Goal: Task Accomplishment & Management: Use online tool/utility

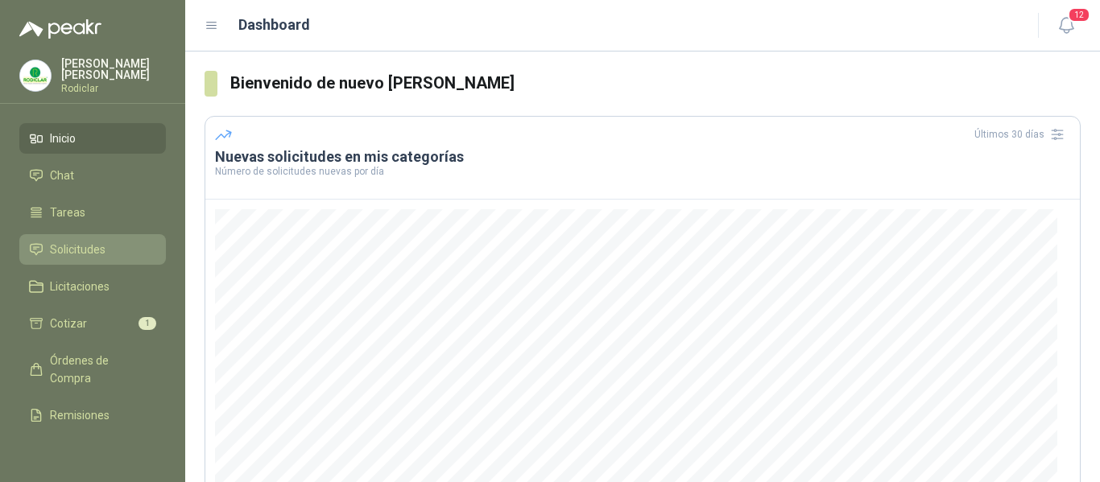
click at [76, 254] on span "Solicitudes" at bounding box center [78, 250] width 56 height 18
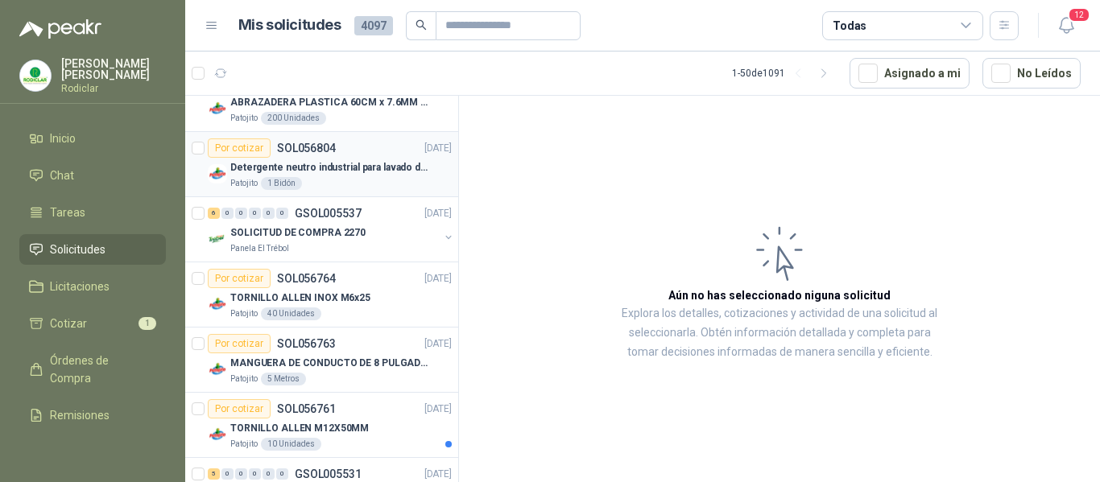
scroll to position [322, 0]
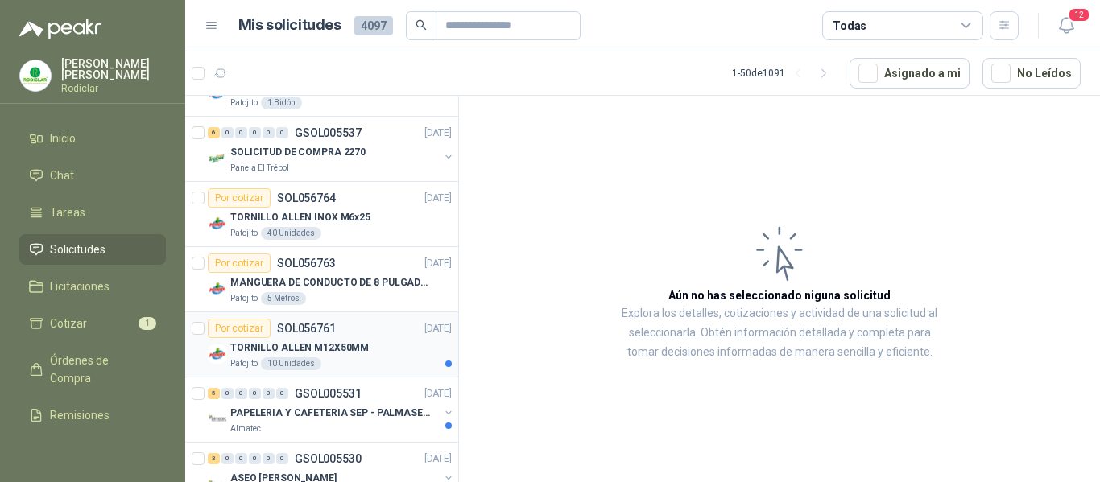
click at [382, 369] on div "Patojito 10 Unidades" at bounding box center [340, 364] width 221 height 13
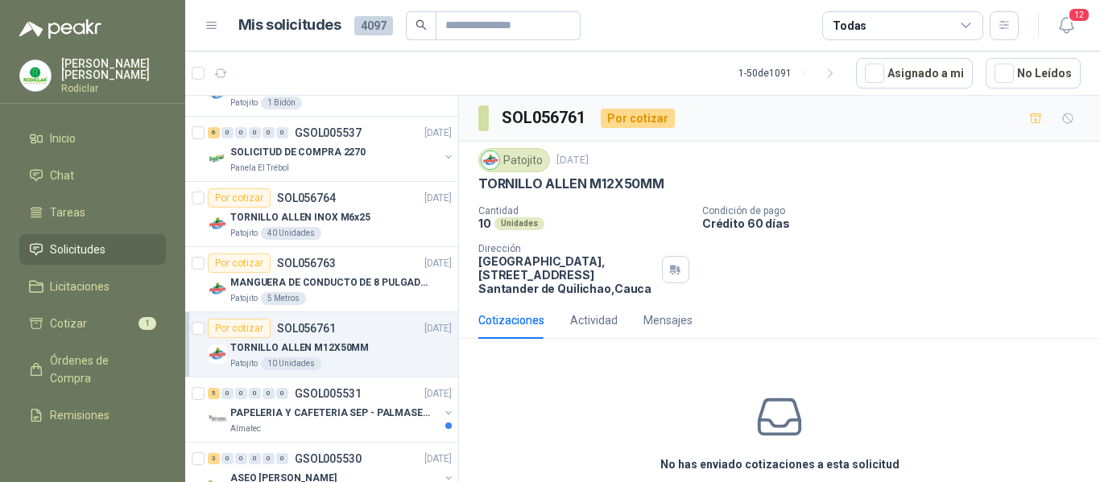
scroll to position [403, 0]
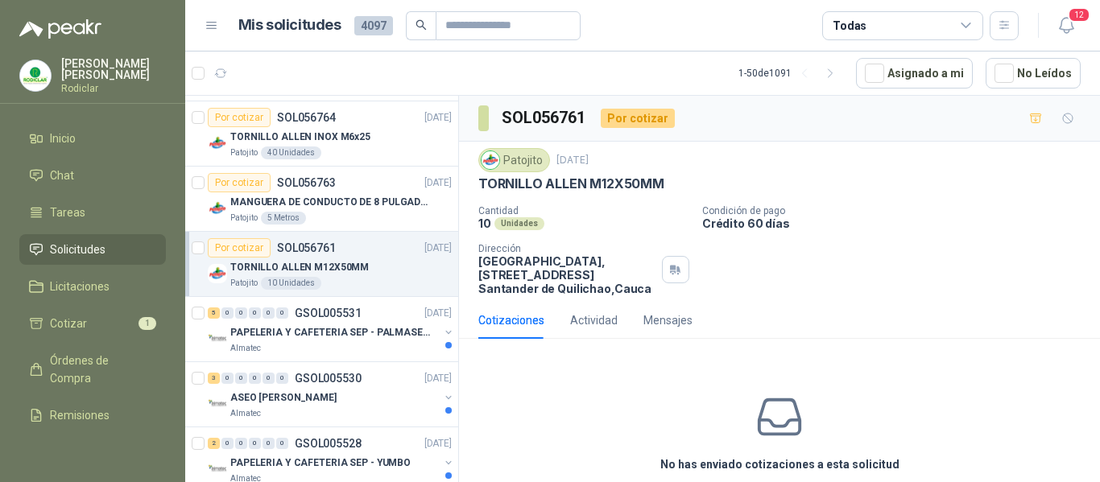
click at [362, 344] on div "Almatec" at bounding box center [334, 348] width 209 height 13
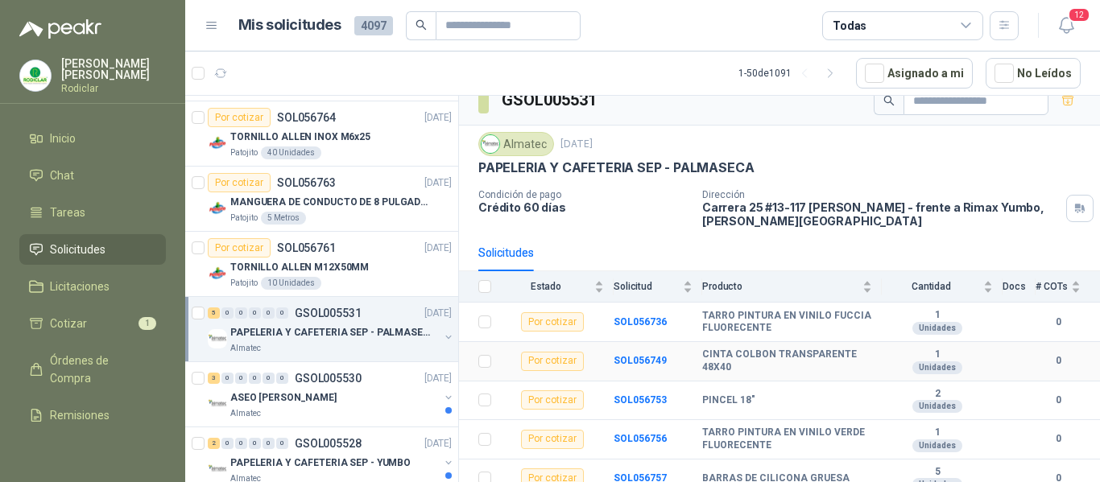
scroll to position [30, 0]
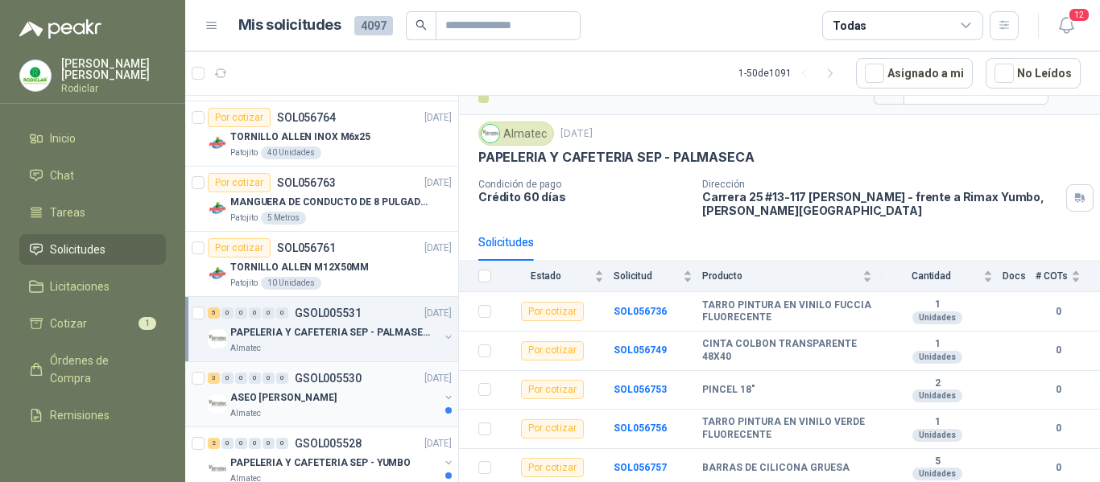
click at [362, 399] on div "ASEO [PERSON_NAME]" at bounding box center [334, 397] width 209 height 19
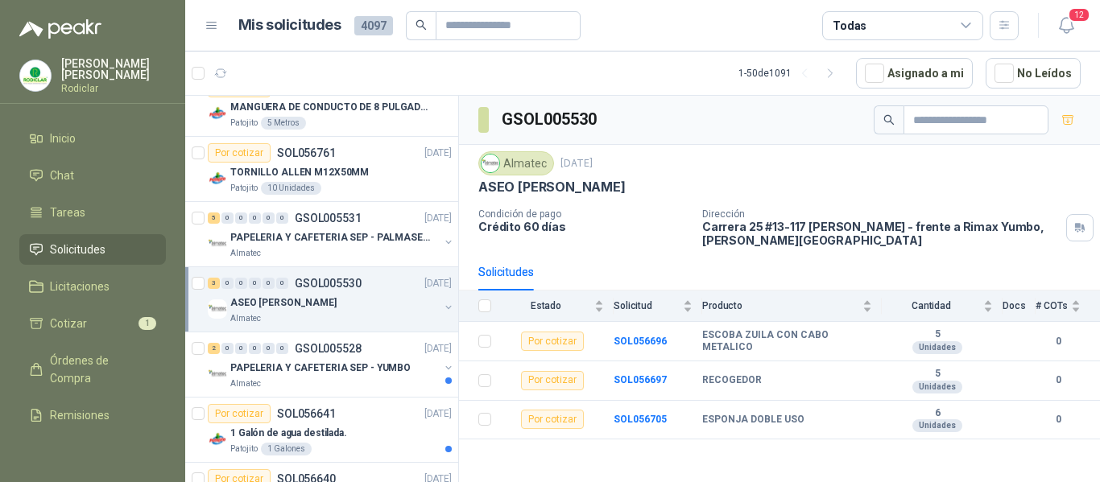
scroll to position [564, 0]
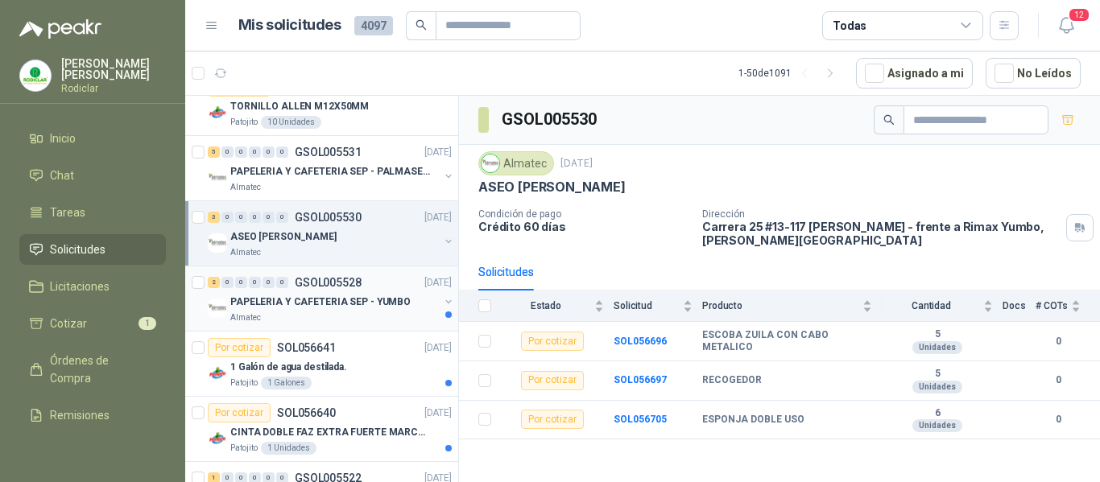
click at [382, 316] on div "Almatec" at bounding box center [334, 318] width 209 height 13
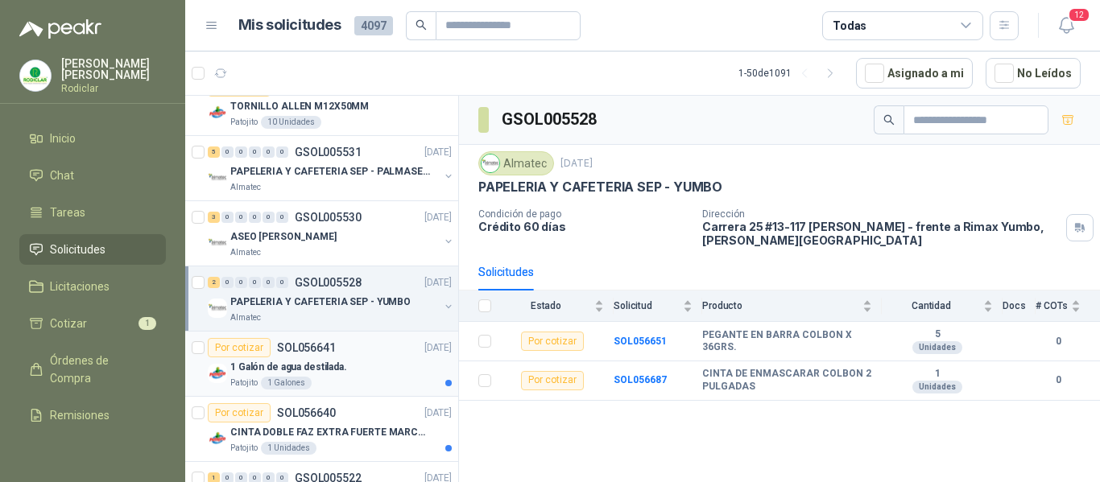
click at [362, 367] on div "1 Galón de agua destilada." at bounding box center [340, 367] width 221 height 19
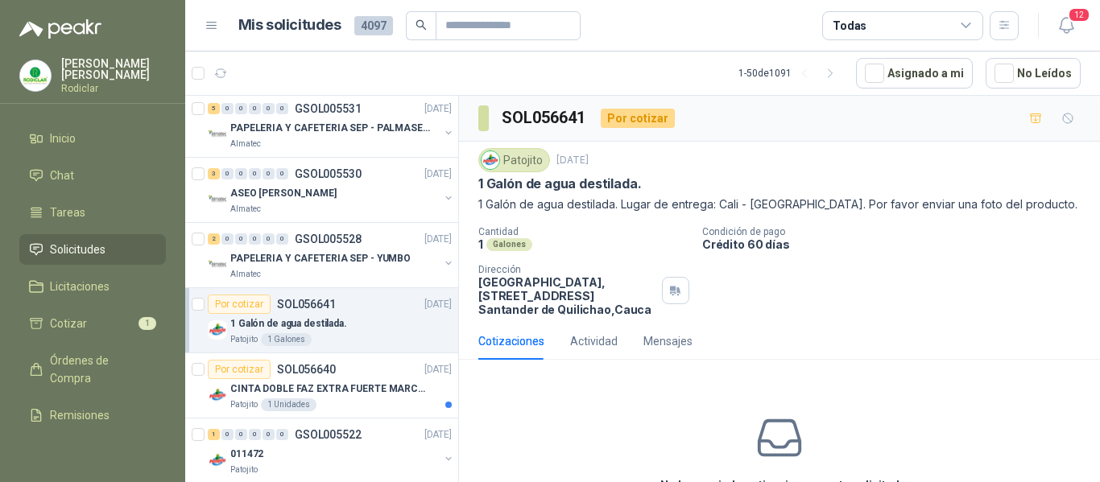
scroll to position [644, 0]
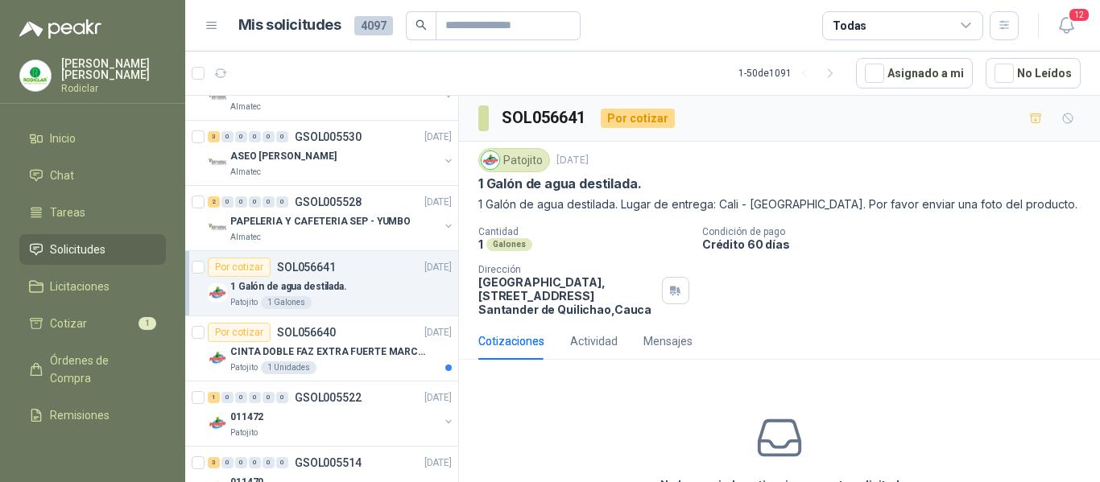
click at [362, 367] on div "Patojito 1 Unidades" at bounding box center [340, 368] width 221 height 13
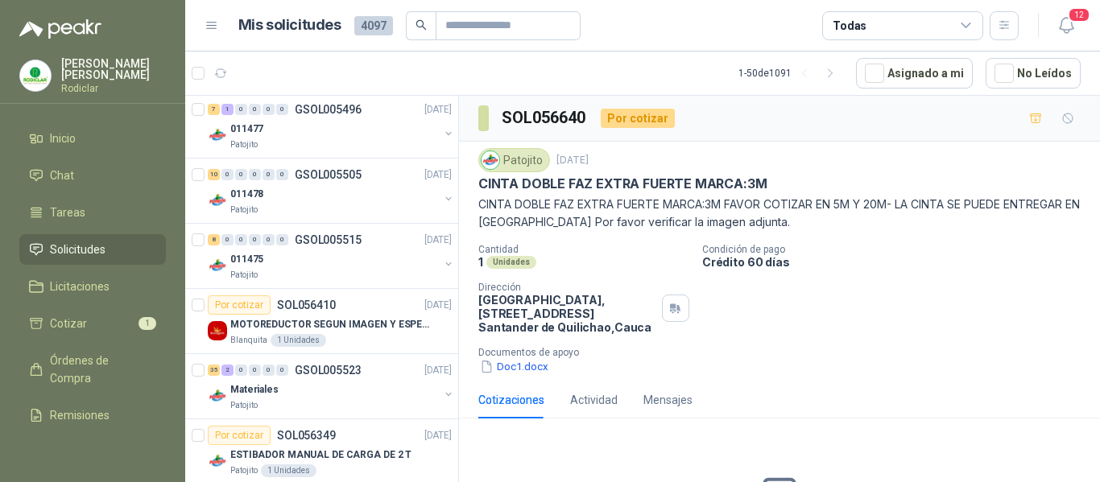
scroll to position [1208, 0]
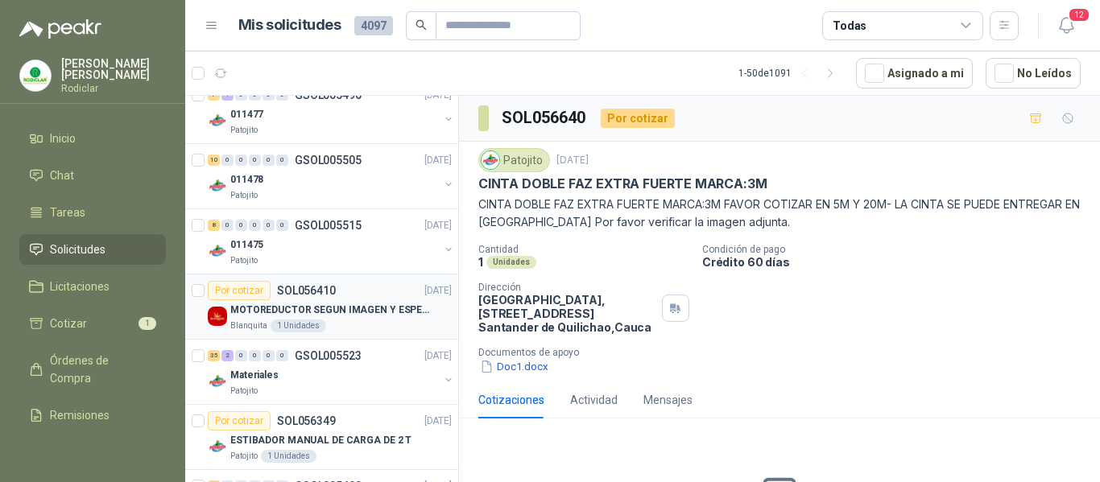
click at [384, 320] on div "Blanquita 1 Unidades" at bounding box center [340, 326] width 221 height 13
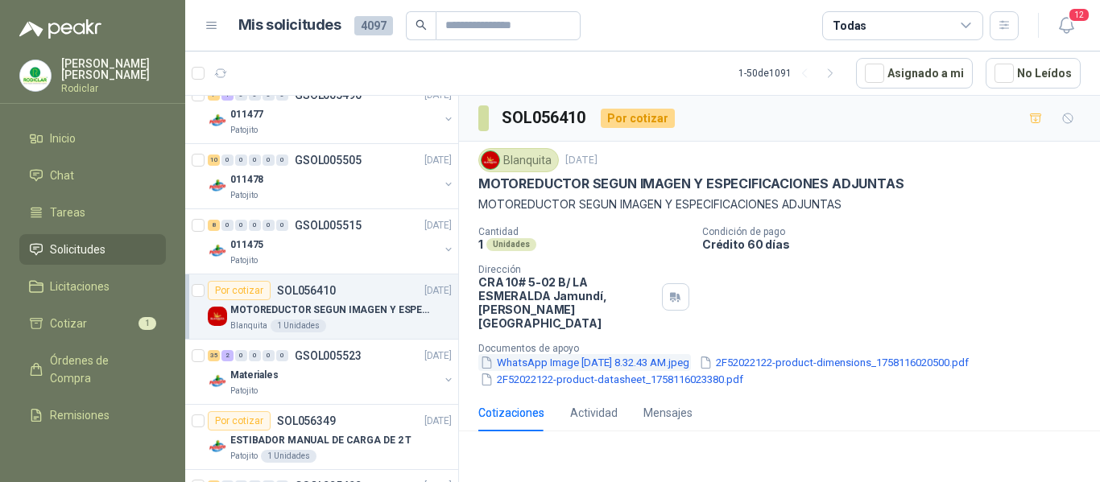
click at [577, 354] on button "WhatsApp Image 2025-09-17 at 8.32.43 AM.jpeg" at bounding box center [584, 362] width 213 height 17
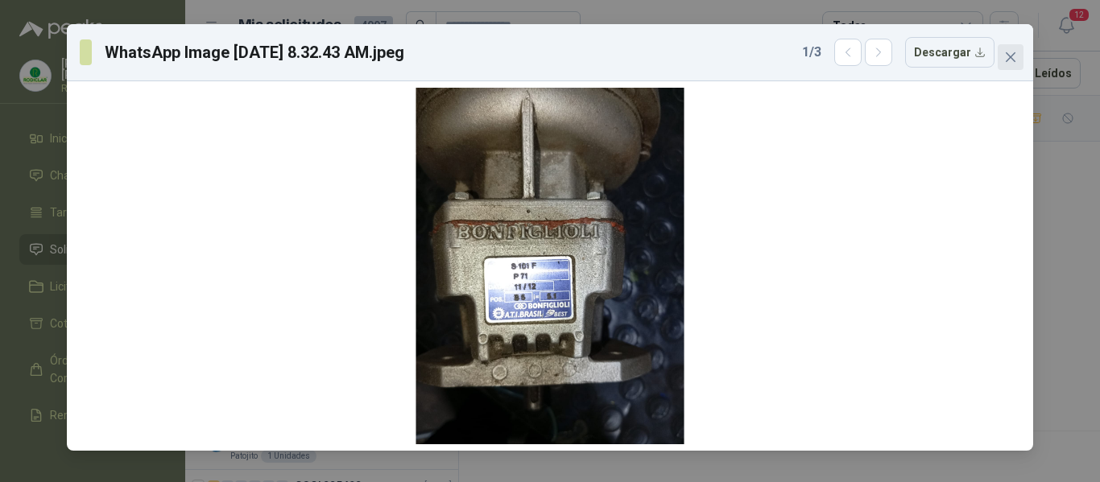
click at [1013, 60] on icon "close" at bounding box center [1011, 57] width 10 height 10
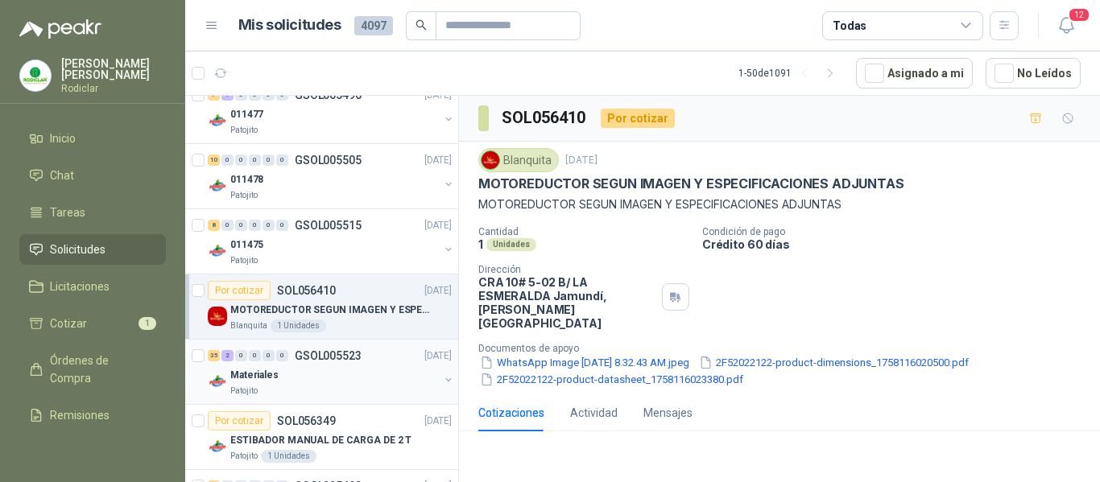
click at [286, 391] on div "Patojito" at bounding box center [334, 391] width 209 height 13
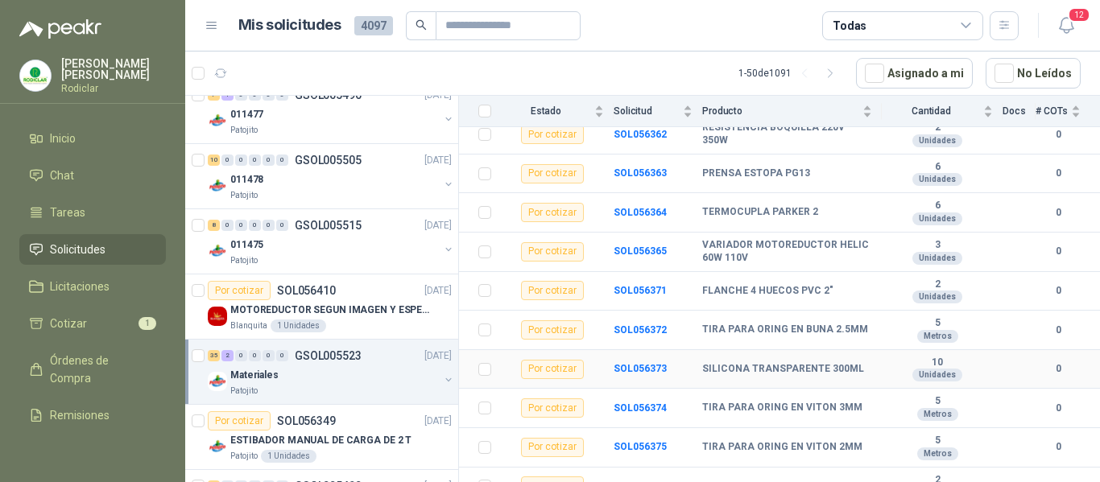
scroll to position [483, 0]
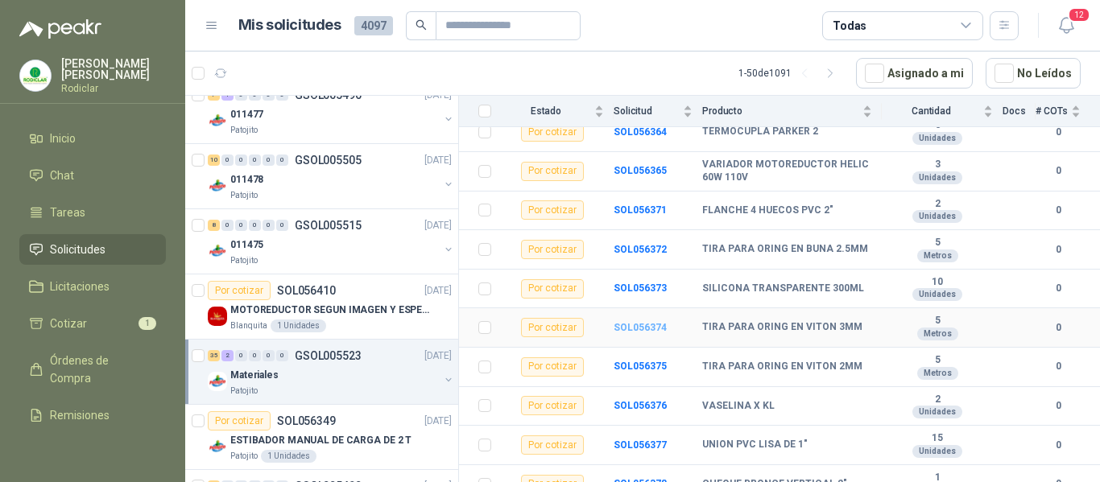
click at [630, 325] on b "SOL056374" at bounding box center [640, 327] width 53 height 11
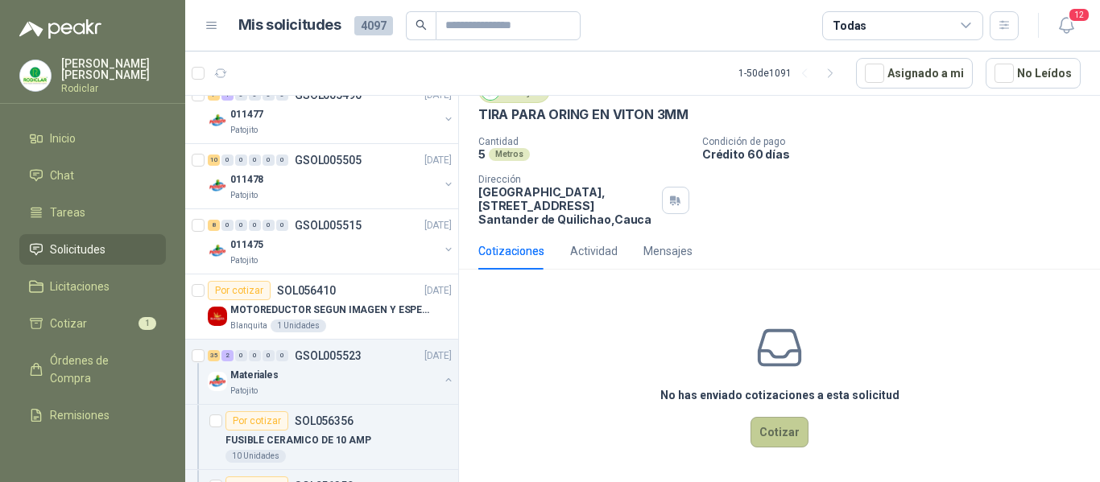
click at [780, 433] on button "Cotizar" at bounding box center [779, 432] width 58 height 31
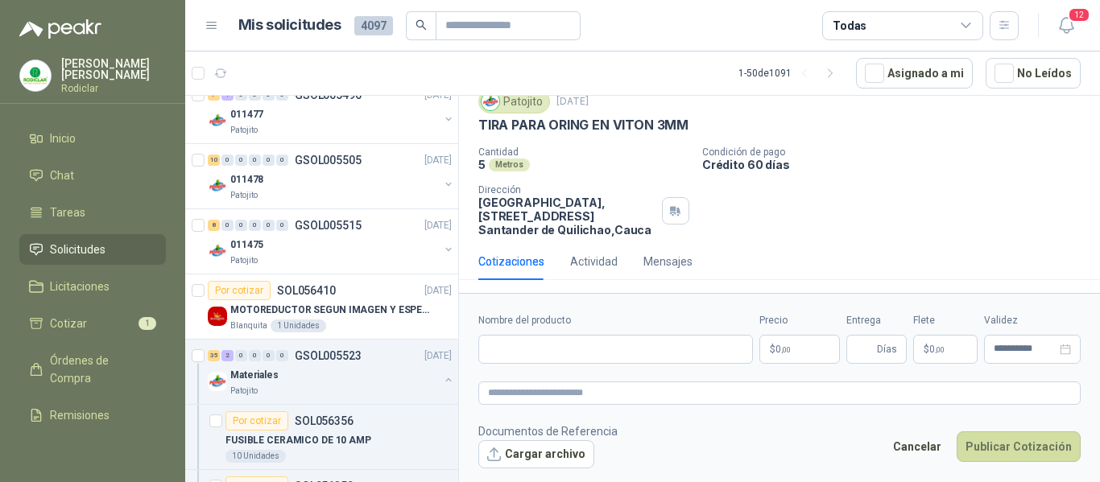
scroll to position [59, 0]
drag, startPoint x: 480, startPoint y: 123, endPoint x: 683, endPoint y: 123, distance: 202.9
click at [683, 123] on p "TIRA PARA ORING EN VITON 3MM" at bounding box center [583, 125] width 210 height 17
copy p "TIRA PARA ORING EN VITON 3MM"
click at [511, 353] on input "Nombre del producto" at bounding box center [615, 349] width 275 height 29
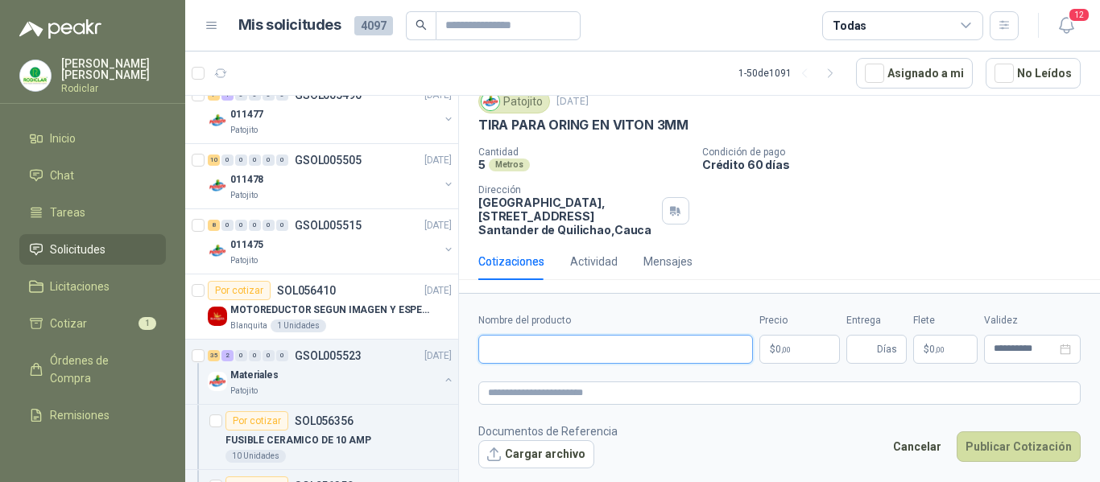
paste input "**********"
type input "**********"
click at [511, 387] on textarea at bounding box center [779, 393] width 602 height 23
paste textarea "**********"
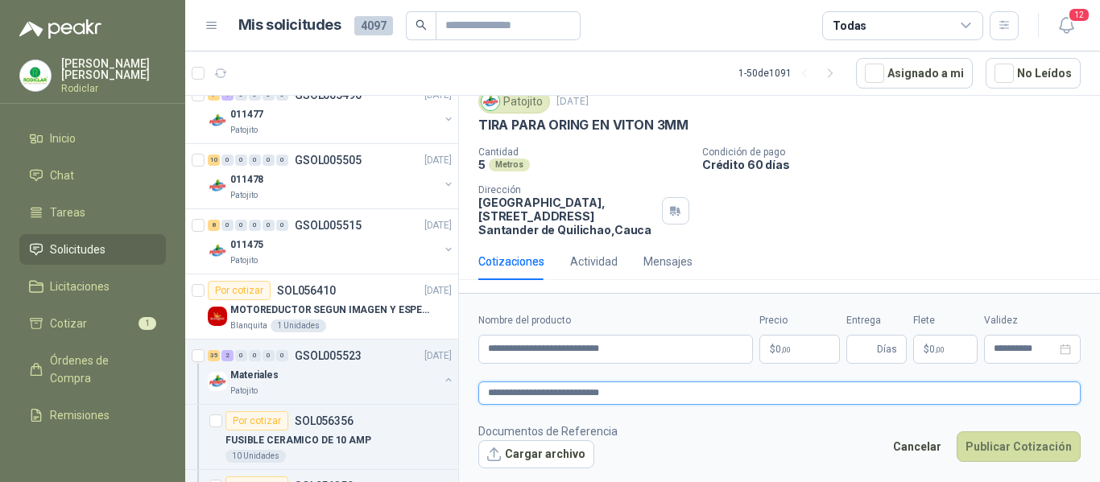
type textarea "**********"
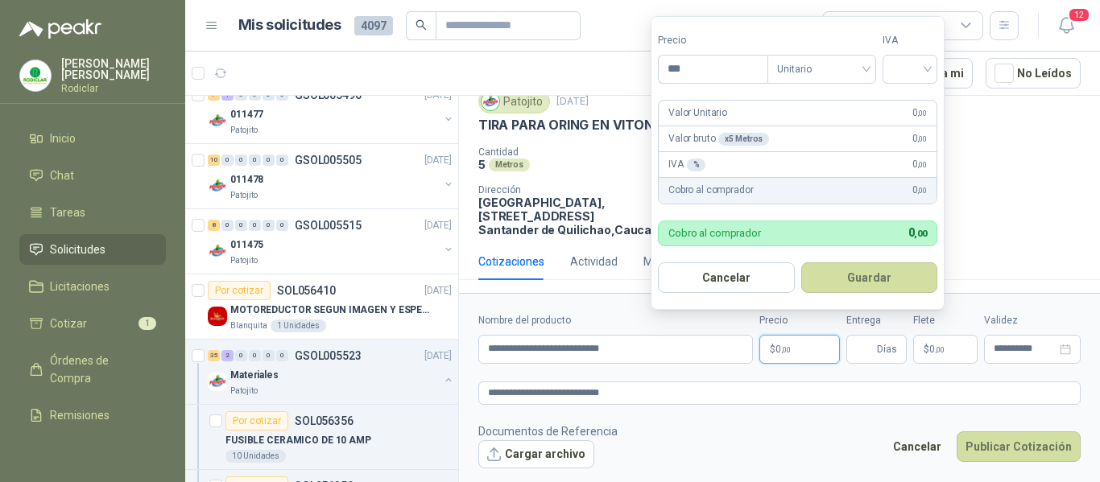
click at [789, 357] on p "$ 0 ,00" at bounding box center [799, 349] width 81 height 29
click at [707, 70] on input "***" at bounding box center [713, 69] width 109 height 27
click at [777, 356] on p "$ 0 ,00" at bounding box center [799, 349] width 81 height 29
click at [719, 71] on input "***" at bounding box center [713, 69] width 109 height 27
click at [830, 72] on span "Unitario" at bounding box center [821, 69] width 89 height 24
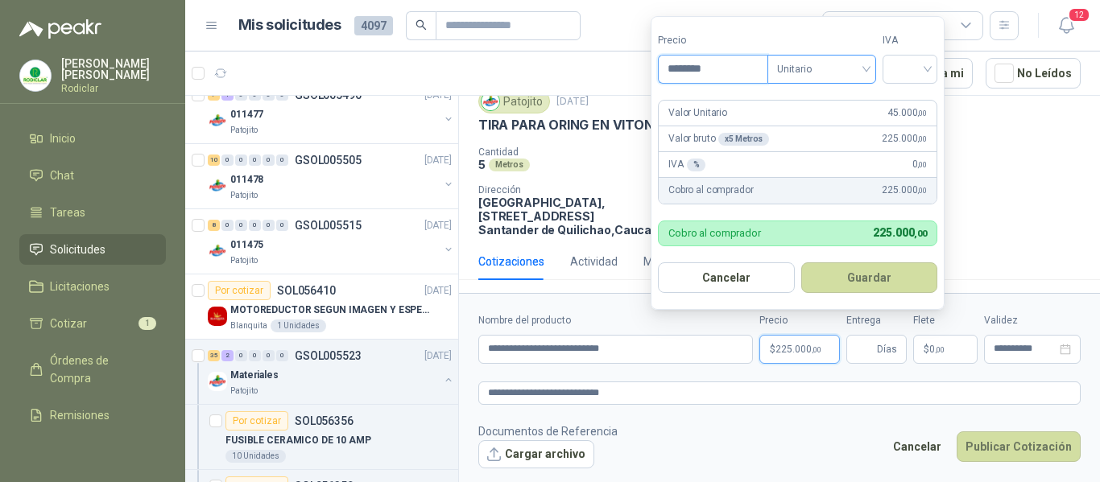
type input "********"
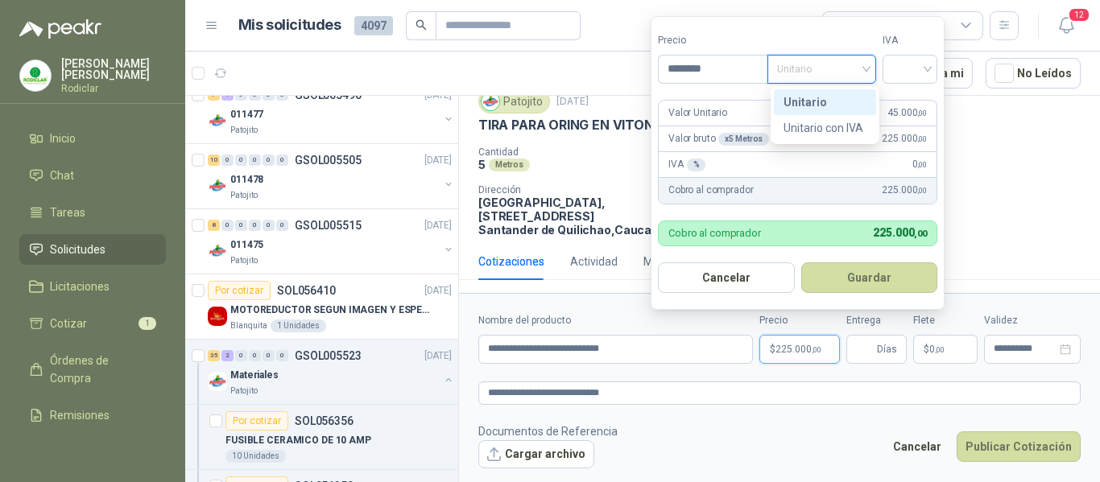
click at [824, 101] on div "Unitario" at bounding box center [824, 102] width 83 height 18
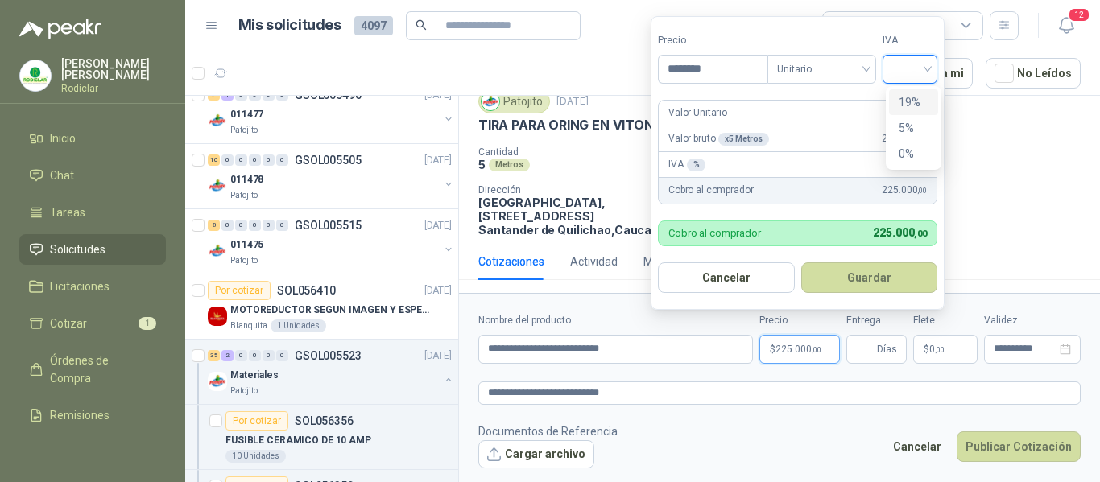
click at [923, 63] on input "search" at bounding box center [909, 68] width 35 height 24
click at [913, 101] on div "19%" at bounding box center [914, 102] width 30 height 18
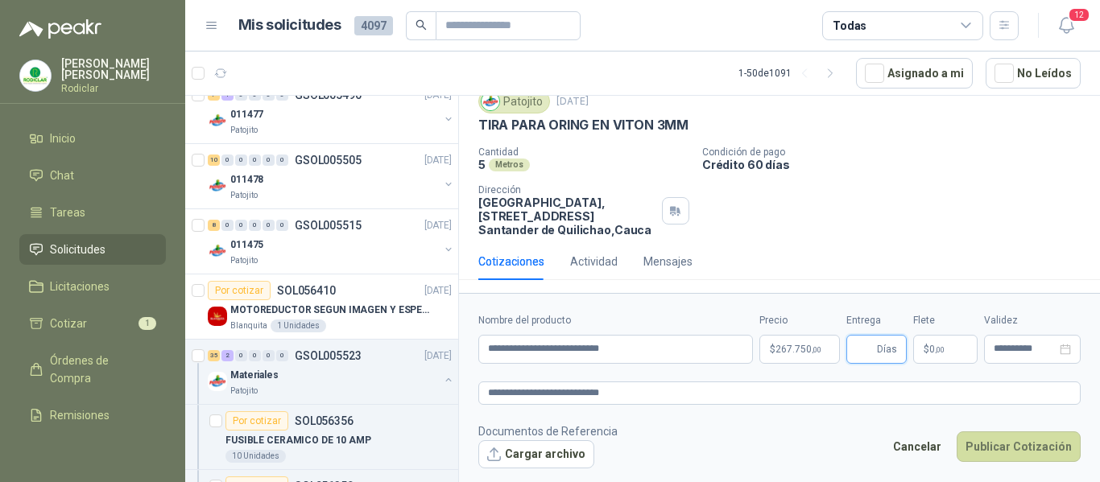
click at [855, 348] on span "Días" at bounding box center [876, 349] width 60 height 29
type input "*"
click at [1015, 451] on button "Publicar Cotización" at bounding box center [1019, 447] width 124 height 31
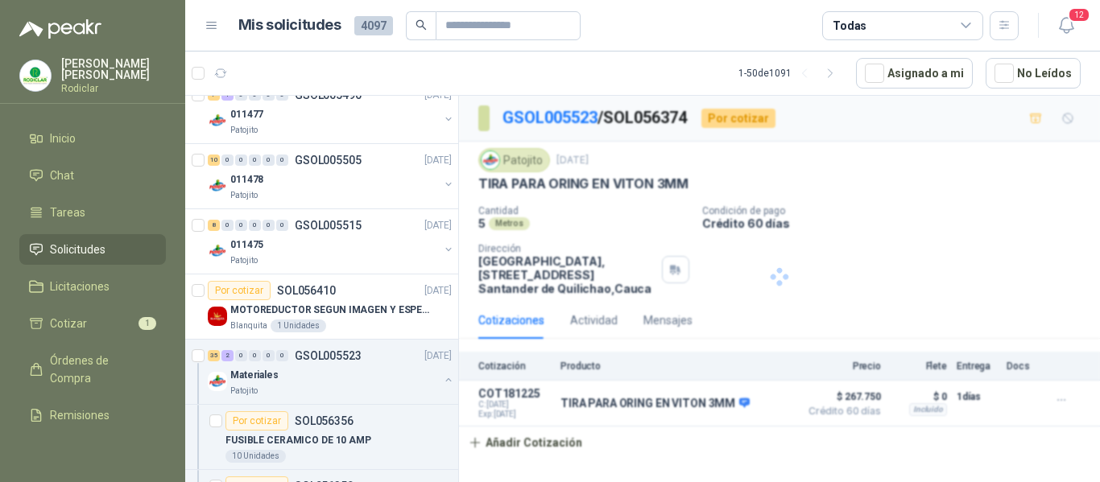
scroll to position [0, 0]
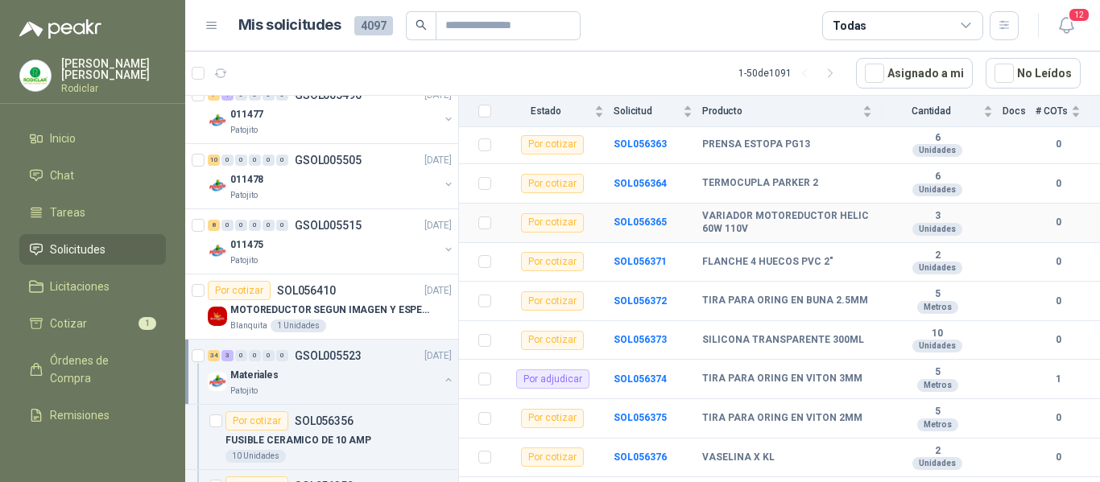
scroll to position [483, 0]
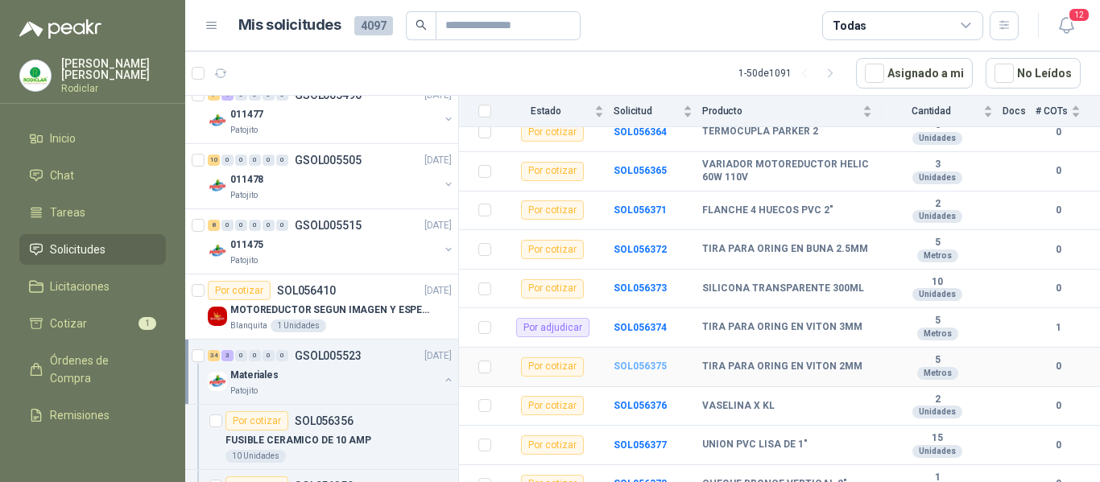
click at [618, 368] on b "SOL056375" at bounding box center [640, 366] width 53 height 11
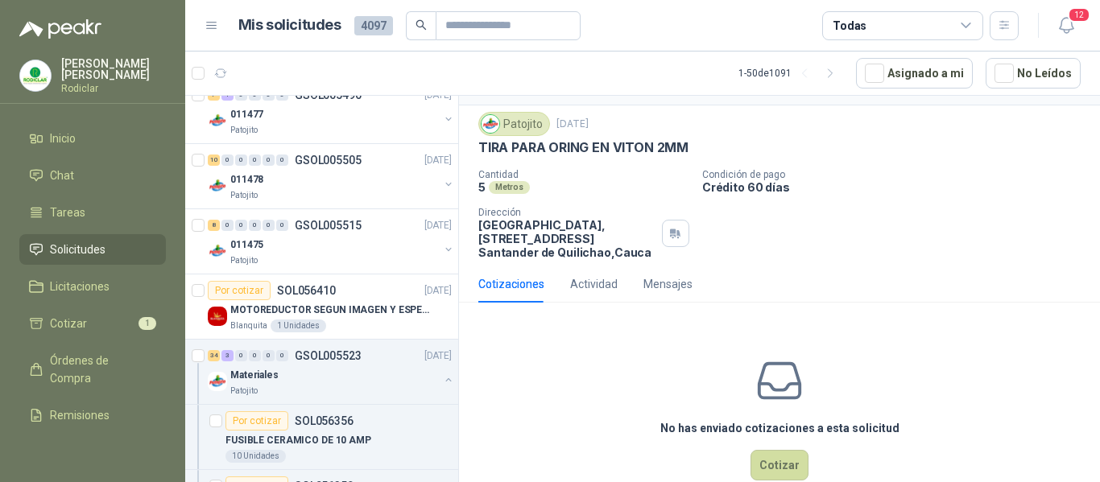
scroll to position [70, 0]
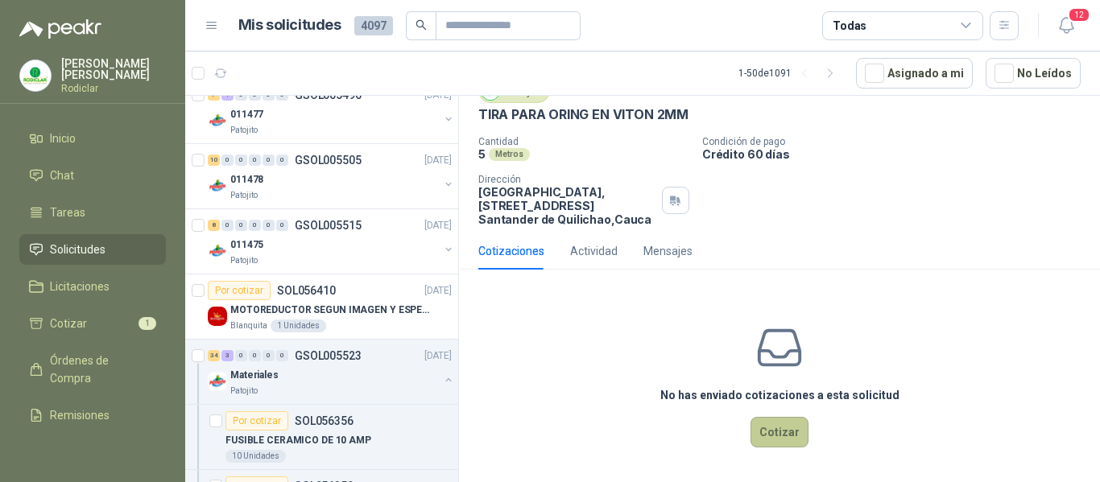
click at [784, 435] on button "Cotizar" at bounding box center [779, 432] width 58 height 31
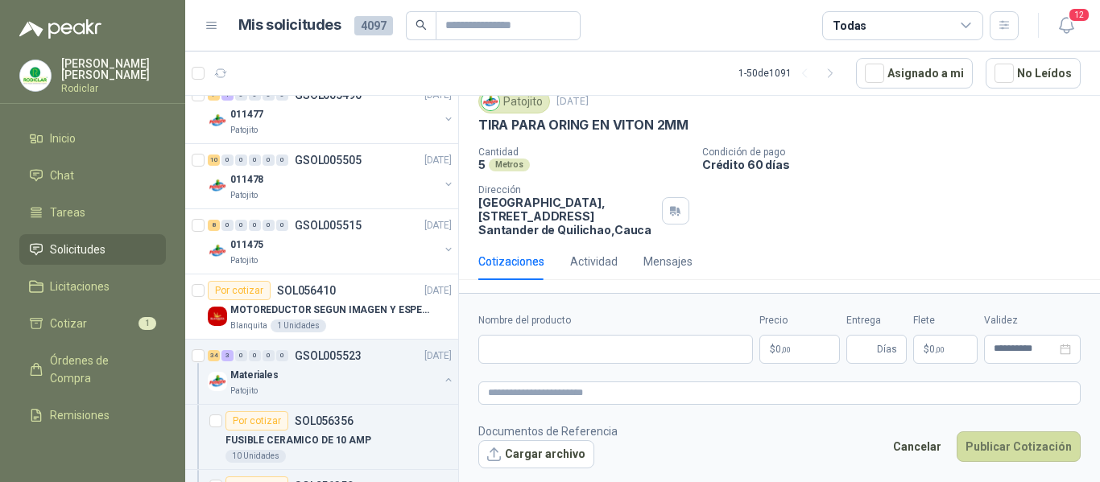
scroll to position [59, 0]
click at [592, 351] on input "Nombre del producto" at bounding box center [615, 349] width 275 height 29
drag, startPoint x: 479, startPoint y: 126, endPoint x: 684, endPoint y: 126, distance: 204.5
click at [684, 126] on p "TIRA PARA ORING EN VITON 2MM" at bounding box center [583, 125] width 210 height 17
click at [524, 357] on input "Nombre del producto" at bounding box center [615, 349] width 275 height 29
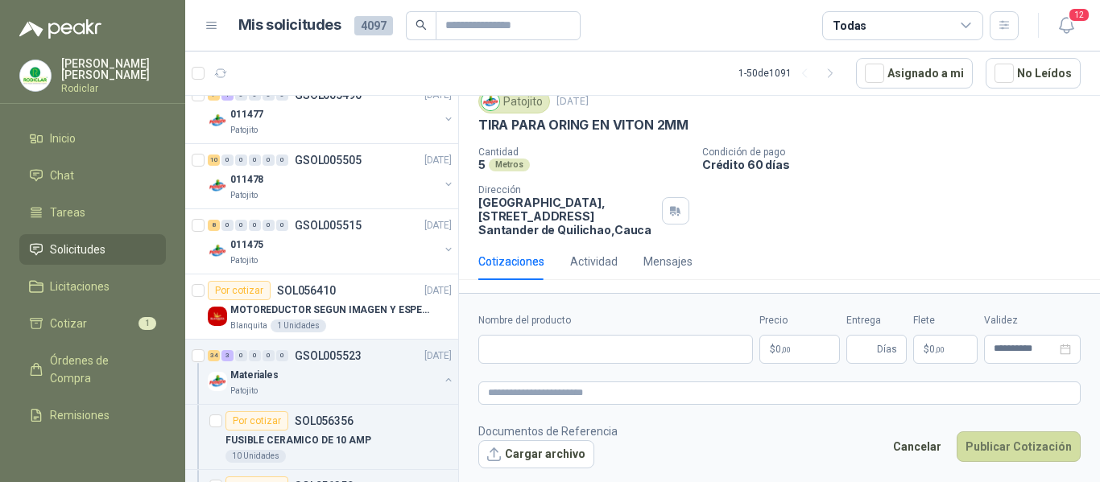
click at [842, 160] on p "Crédito 60 días" at bounding box center [897, 165] width 391 height 14
drag, startPoint x: 478, startPoint y: 126, endPoint x: 686, endPoint y: 126, distance: 207.7
click at [686, 126] on p "TIRA PARA ORING EN VITON 2MM" at bounding box center [583, 125] width 210 height 17
copy p "TIRA PARA ORING EN VITON 2MM"
click at [538, 347] on input "Nombre del producto" at bounding box center [615, 349] width 275 height 29
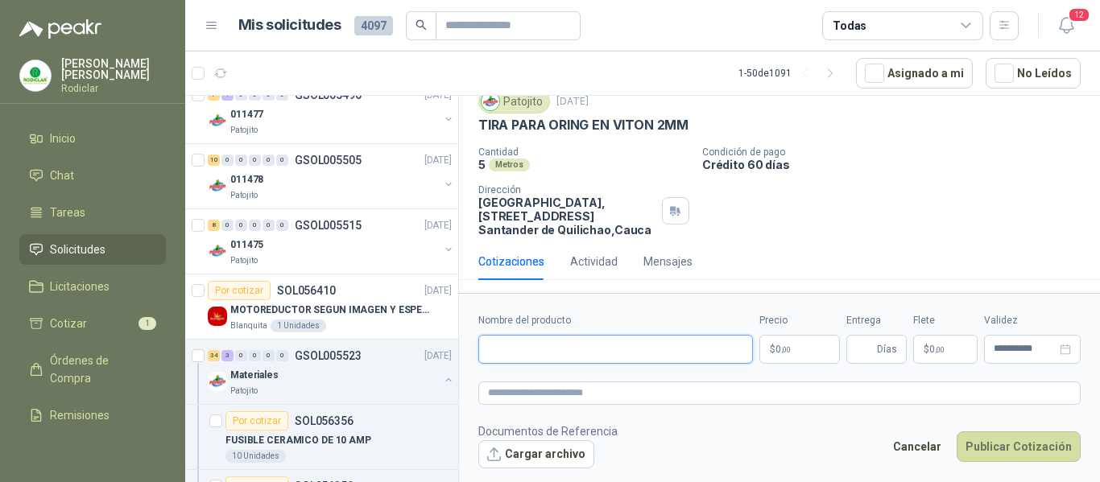
paste input "**********"
type input "**********"
click at [537, 399] on textarea at bounding box center [779, 393] width 602 height 23
paste textarea "**********"
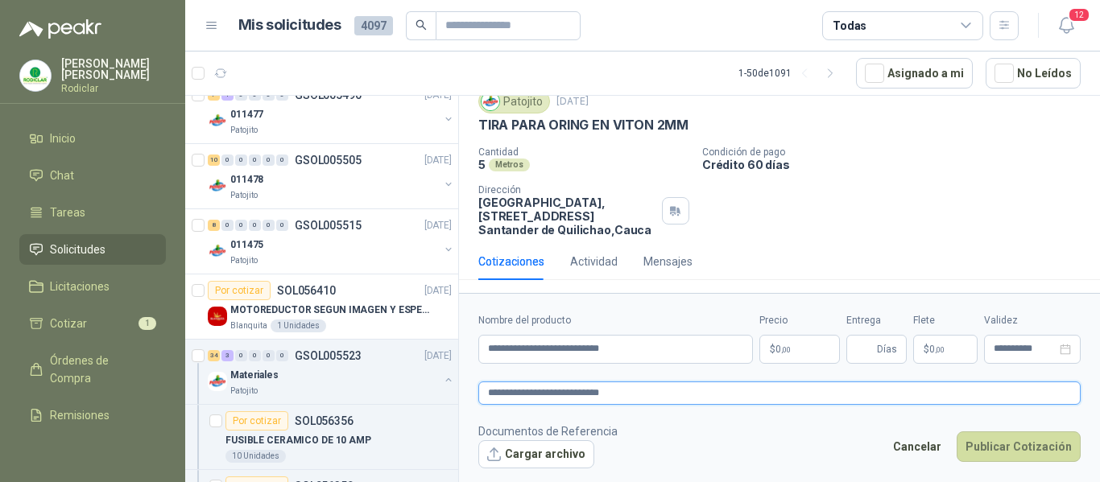
type textarea "**********"
click at [803, 358] on p "$ 0 ,00" at bounding box center [799, 349] width 81 height 29
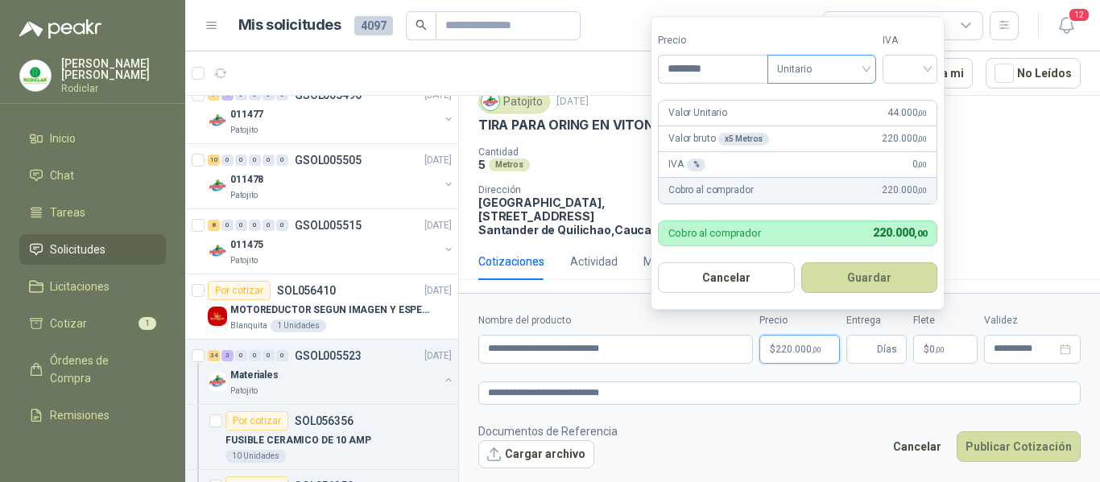
click at [852, 72] on span "Unitario" at bounding box center [821, 69] width 89 height 24
type input "********"
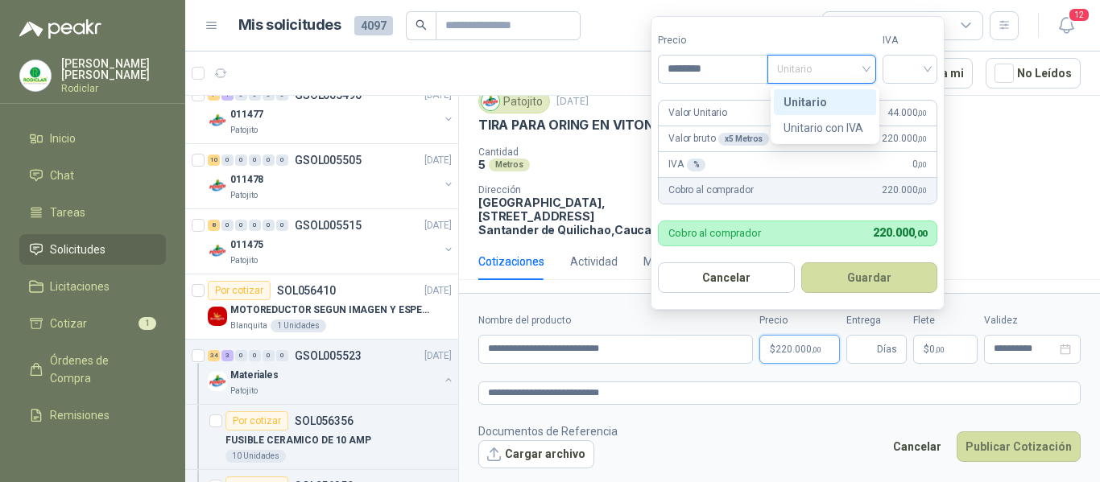
drag, startPoint x: 821, startPoint y: 105, endPoint x: 860, endPoint y: 93, distance: 41.5
click at [829, 103] on div "Unitario" at bounding box center [824, 102] width 83 height 18
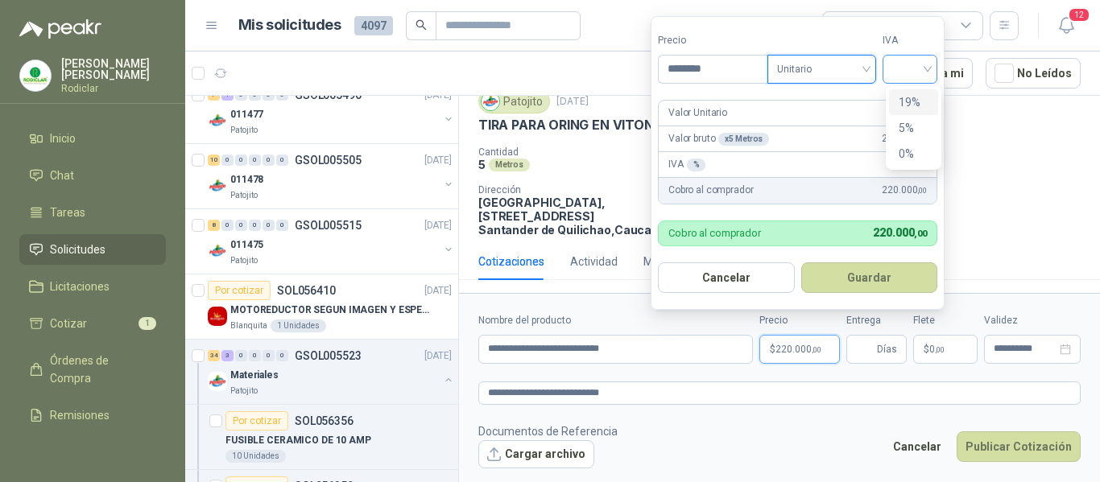
click at [902, 79] on span at bounding box center [909, 69] width 35 height 27
click at [869, 342] on input "Entrega" at bounding box center [865, 349] width 18 height 27
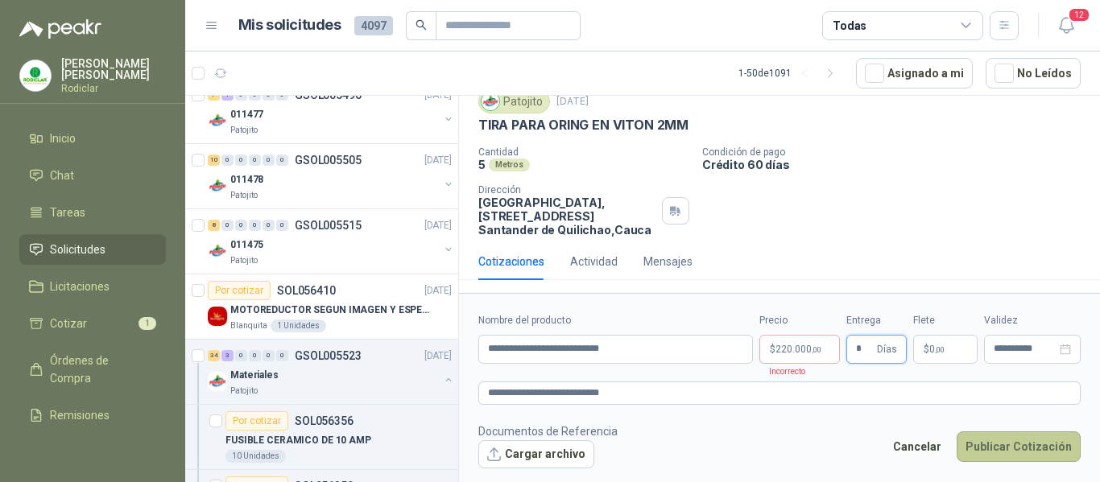
type input "*"
click at [997, 441] on button "Publicar Cotización" at bounding box center [1019, 447] width 124 height 31
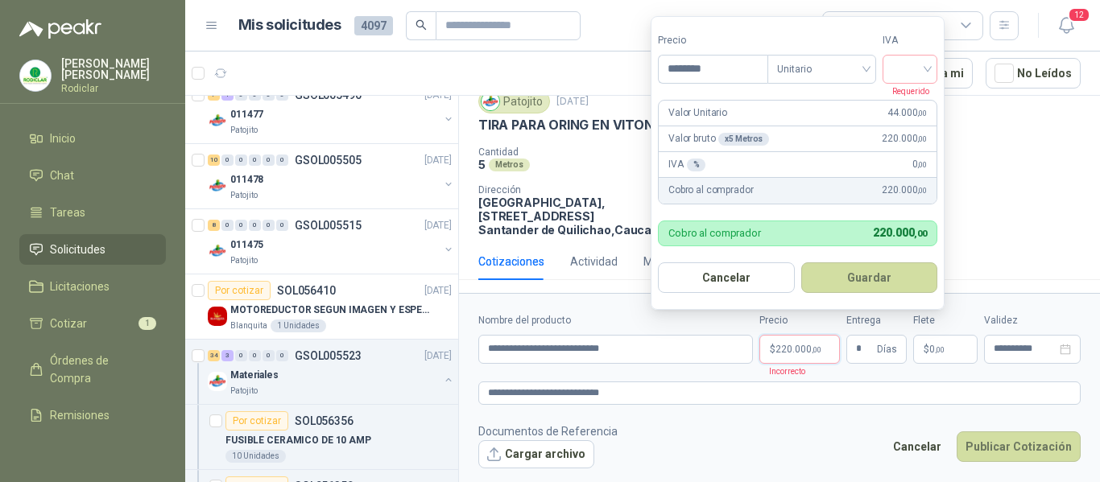
click at [804, 349] on span "220.000 ,00" at bounding box center [798, 350] width 46 height 10
click at [910, 74] on input "search" at bounding box center [909, 68] width 35 height 24
click at [903, 98] on div "19%" at bounding box center [914, 102] width 30 height 18
click at [1023, 453] on button "Publicar Cotización" at bounding box center [1019, 447] width 124 height 31
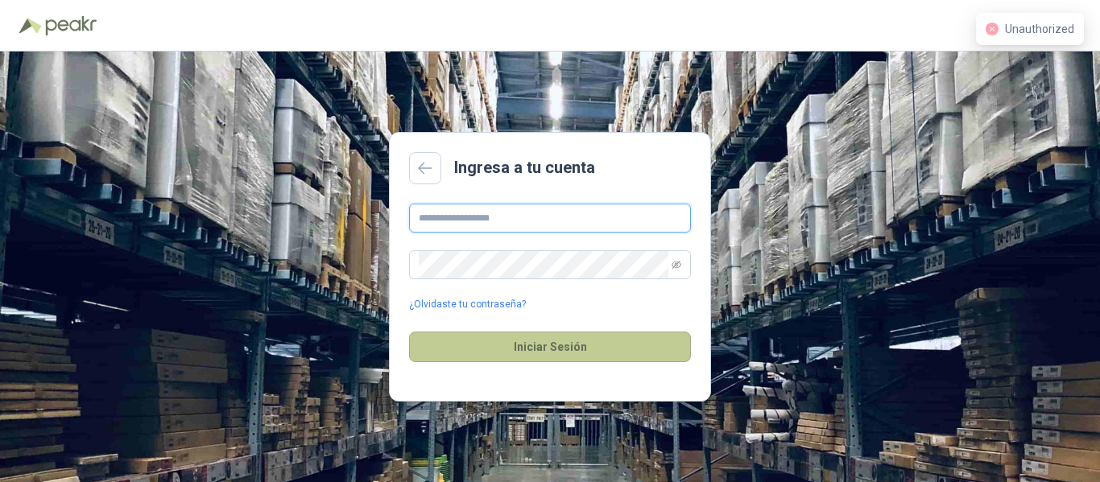
type input "**********"
click at [584, 349] on button "Iniciar Sesión" at bounding box center [550, 347] width 282 height 31
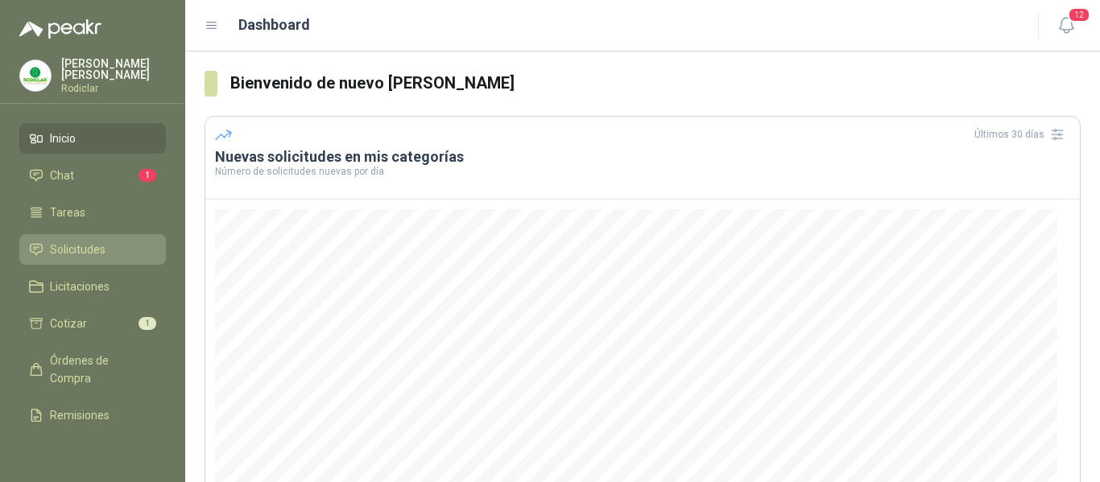
click at [80, 247] on span "Solicitudes" at bounding box center [78, 250] width 56 height 18
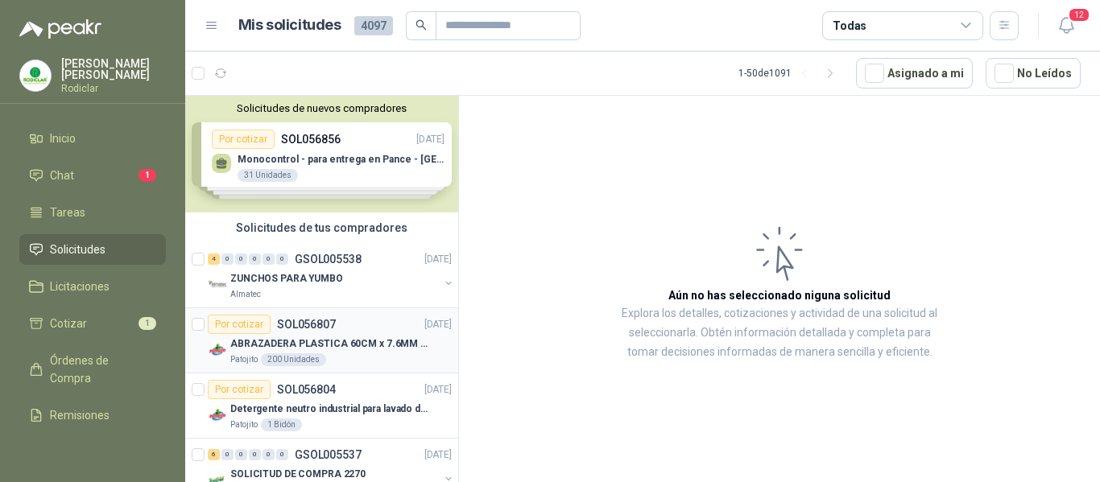
click at [361, 345] on p "ABRAZADERA PLASTICA 60CM x 7.6MM ANCHA" at bounding box center [330, 344] width 200 height 15
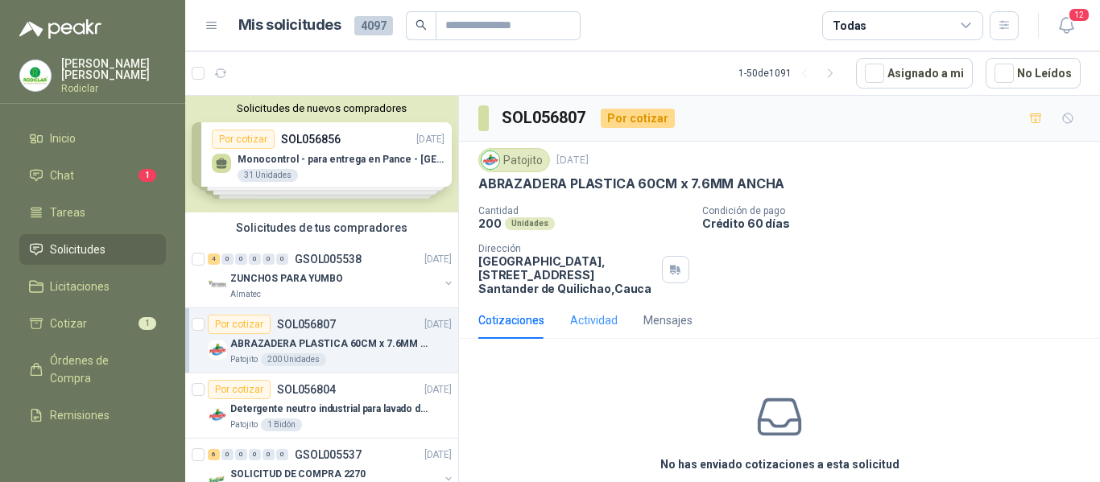
scroll to position [70, 0]
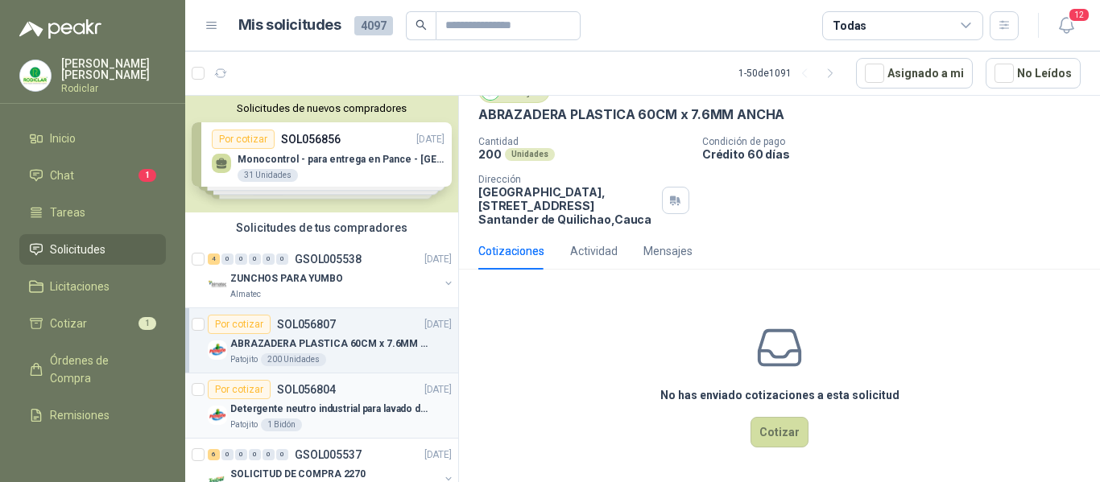
click at [356, 409] on p "Detergente neutro industrial para lavado de tanques y maquinas." at bounding box center [330, 409] width 200 height 15
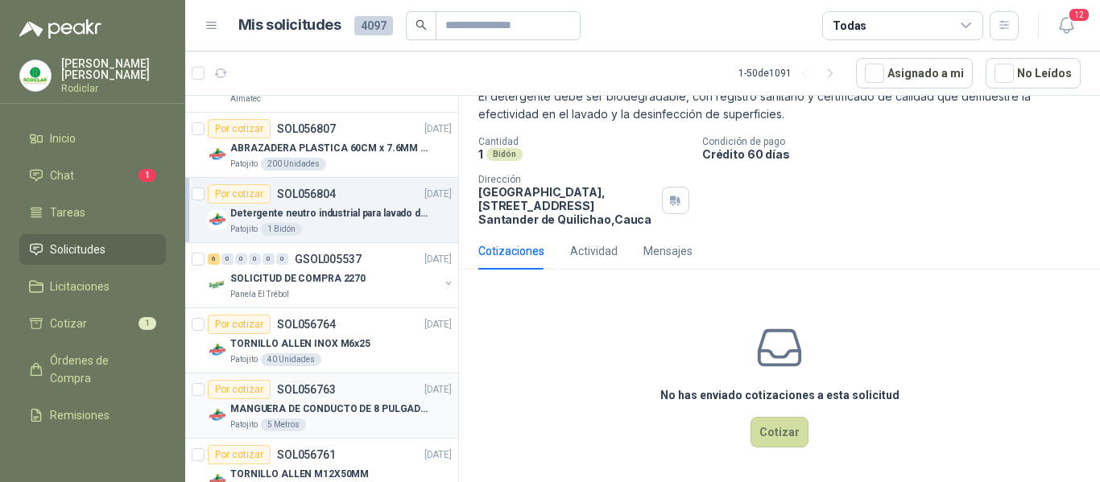
scroll to position [242, 0]
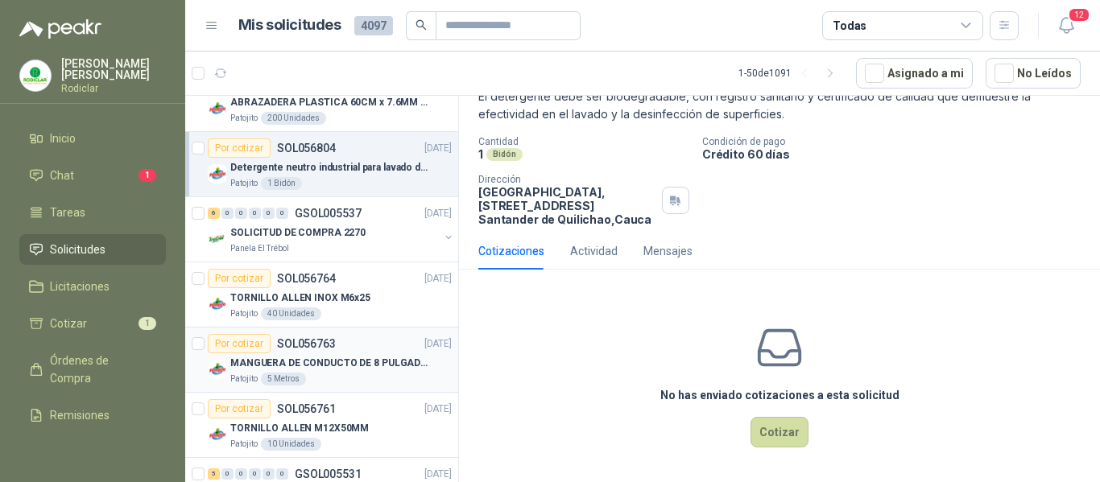
click at [342, 376] on div "Patojito 5 Metros" at bounding box center [340, 379] width 221 height 13
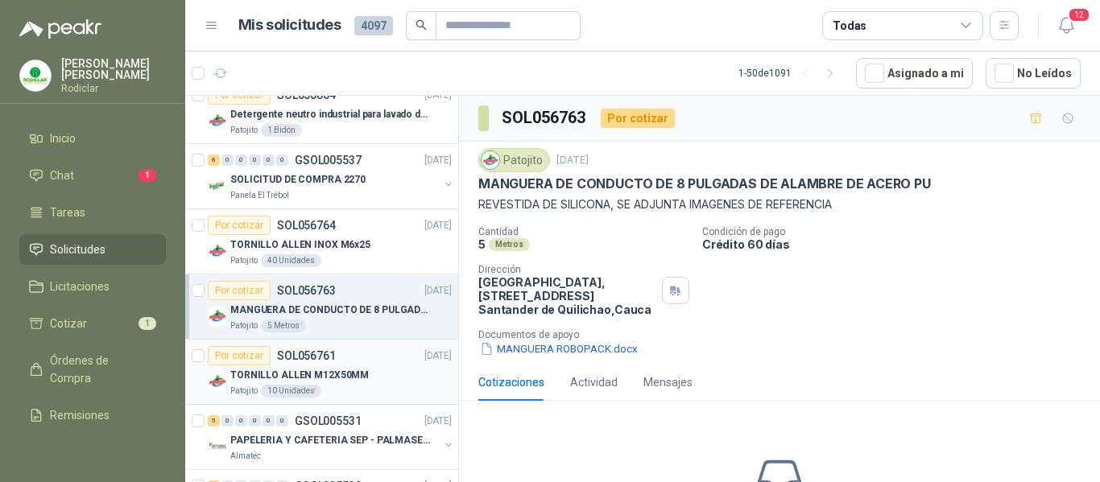
scroll to position [322, 0]
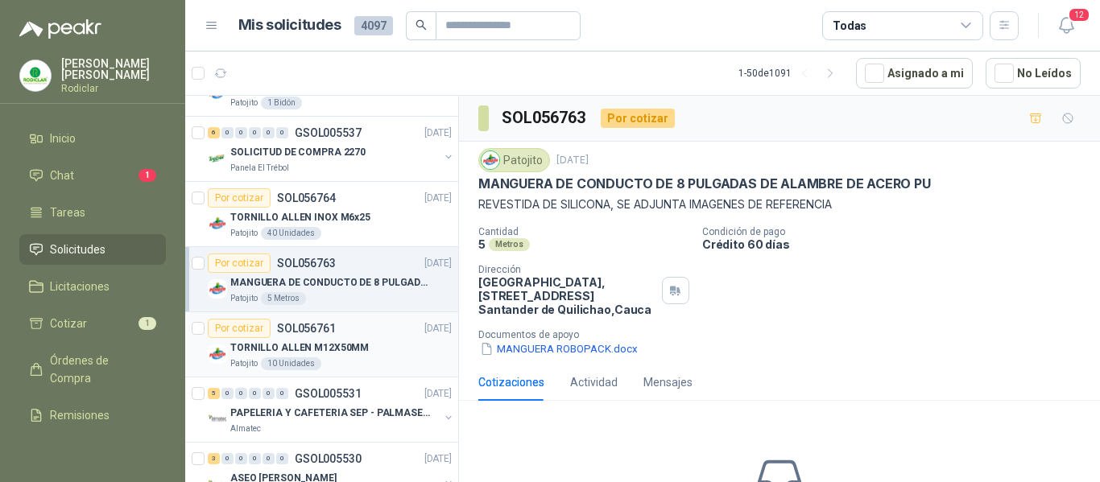
click at [364, 355] on div "TORNILLO ALLEN M12X50MM" at bounding box center [340, 347] width 221 height 19
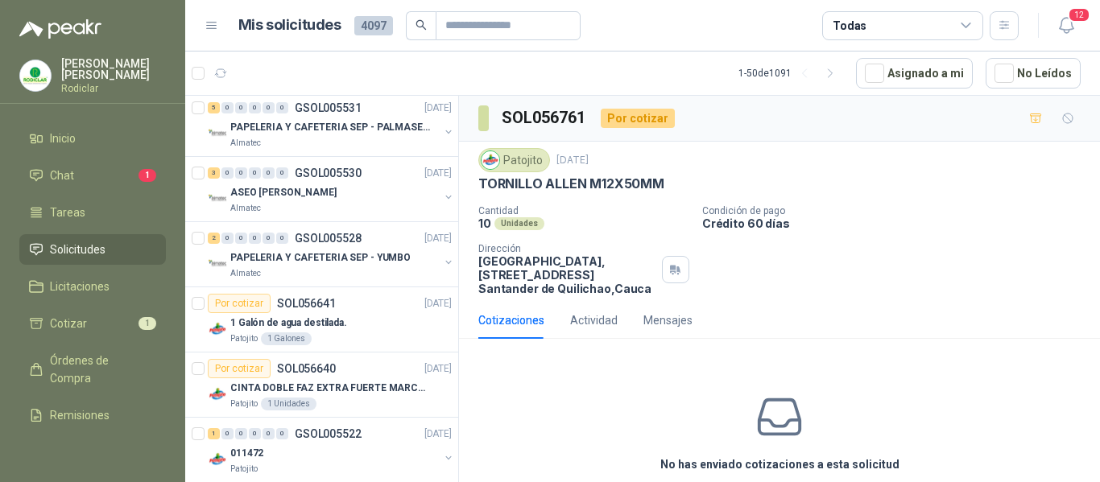
scroll to position [644, 0]
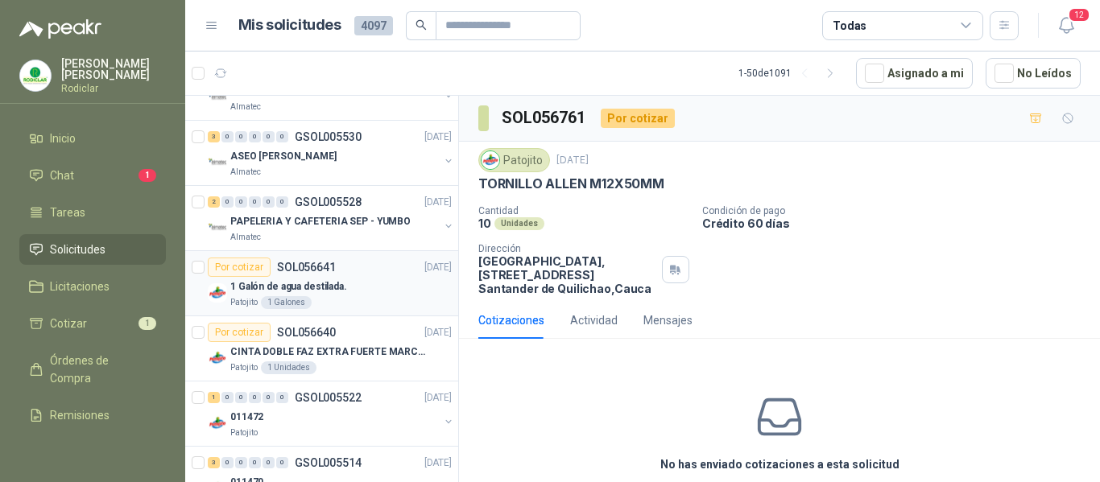
click at [364, 269] on div "Por cotizar SOL056641 [DATE]" at bounding box center [330, 267] width 244 height 19
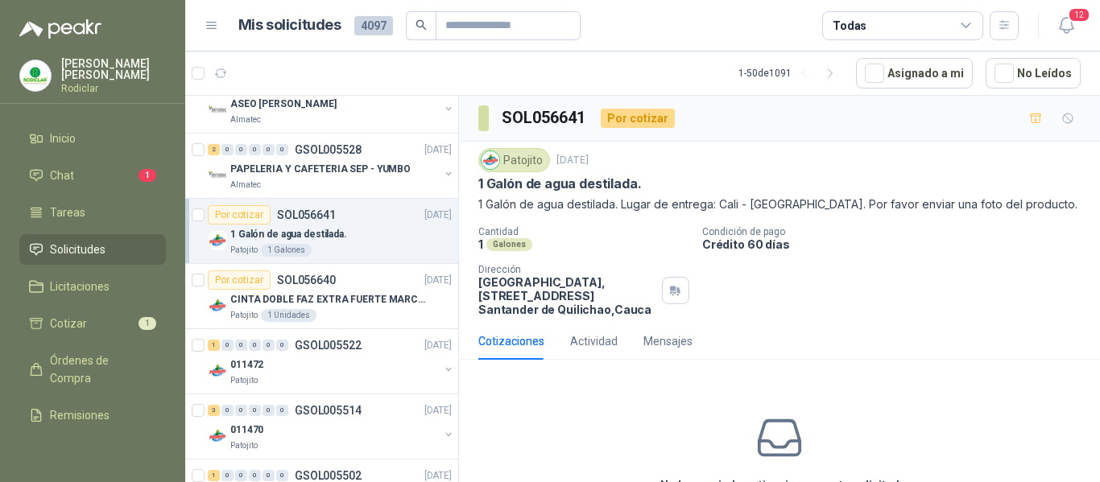
scroll to position [725, 0]
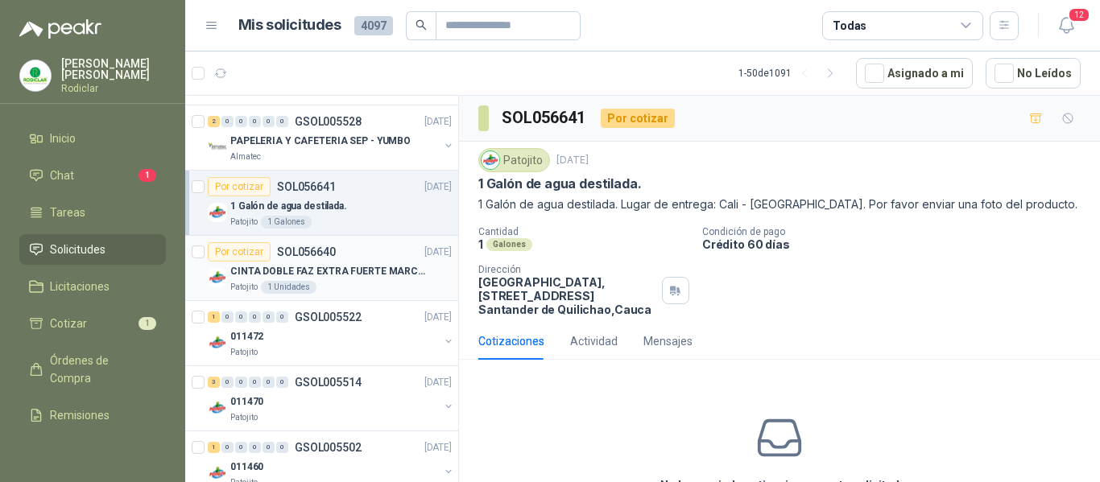
click at [366, 287] on div "Patojito 1 Unidades" at bounding box center [340, 287] width 221 height 13
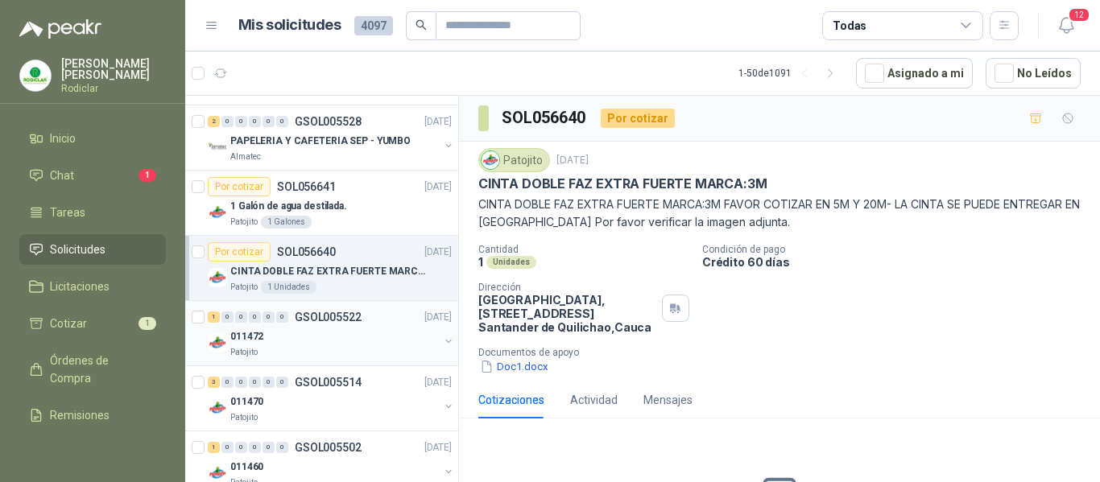
click at [365, 347] on div "Patojito" at bounding box center [334, 352] width 209 height 13
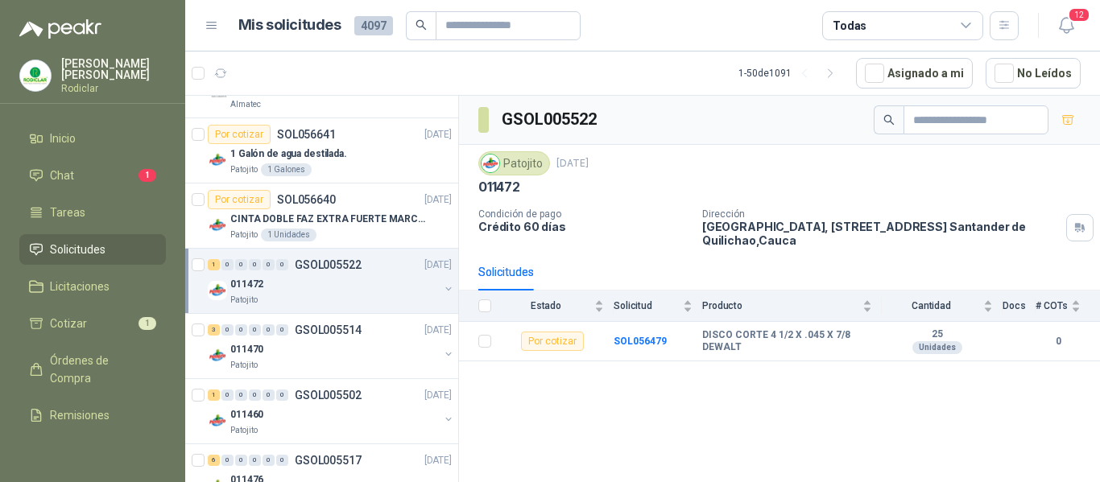
scroll to position [805, 0]
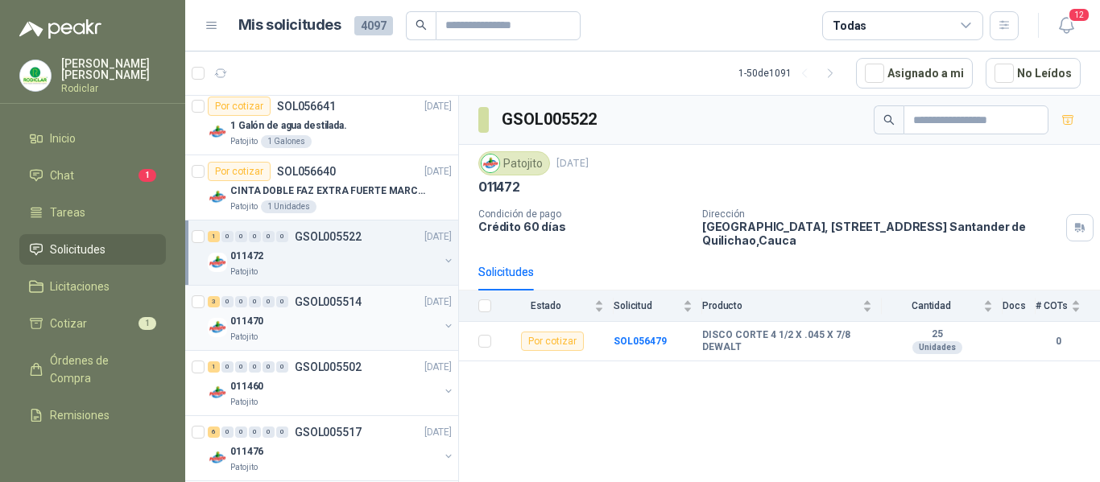
click at [362, 320] on div "011470" at bounding box center [334, 321] width 209 height 19
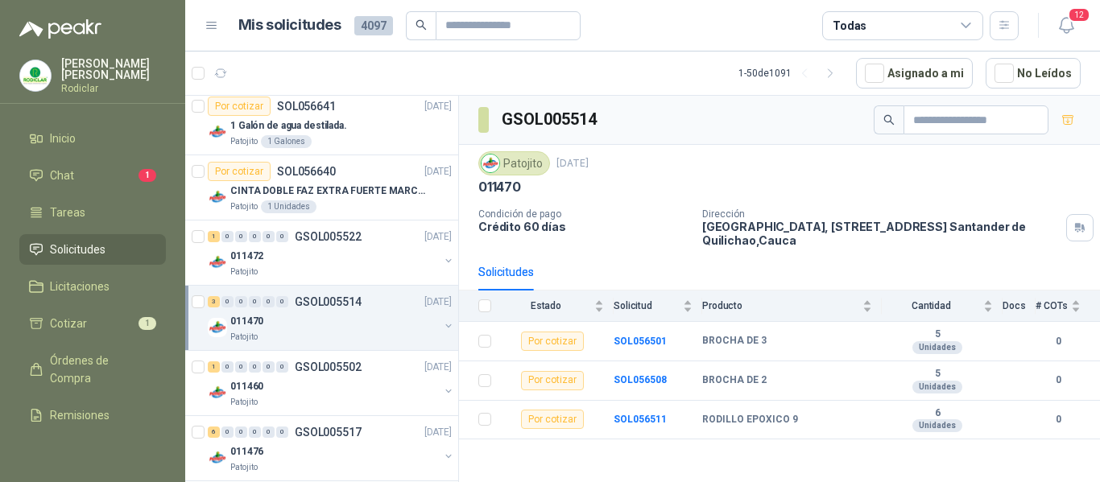
scroll to position [886, 0]
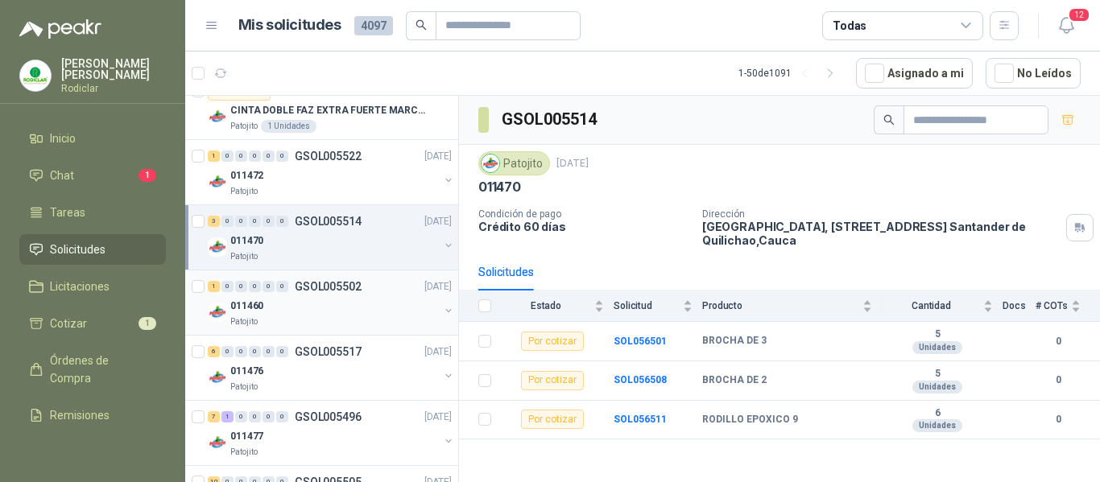
click at [362, 320] on div "Patojito" at bounding box center [334, 322] width 209 height 13
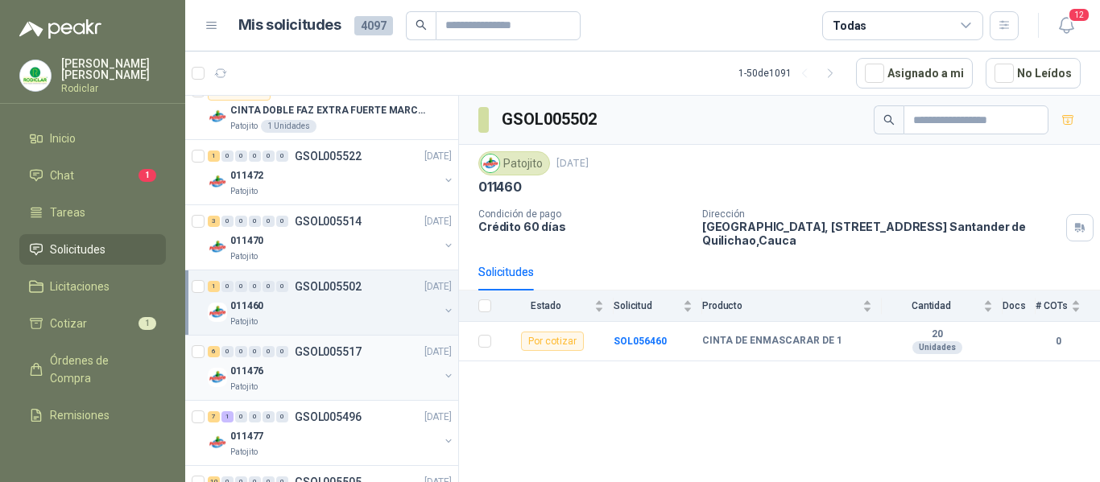
click at [358, 366] on div "011476" at bounding box center [334, 371] width 209 height 19
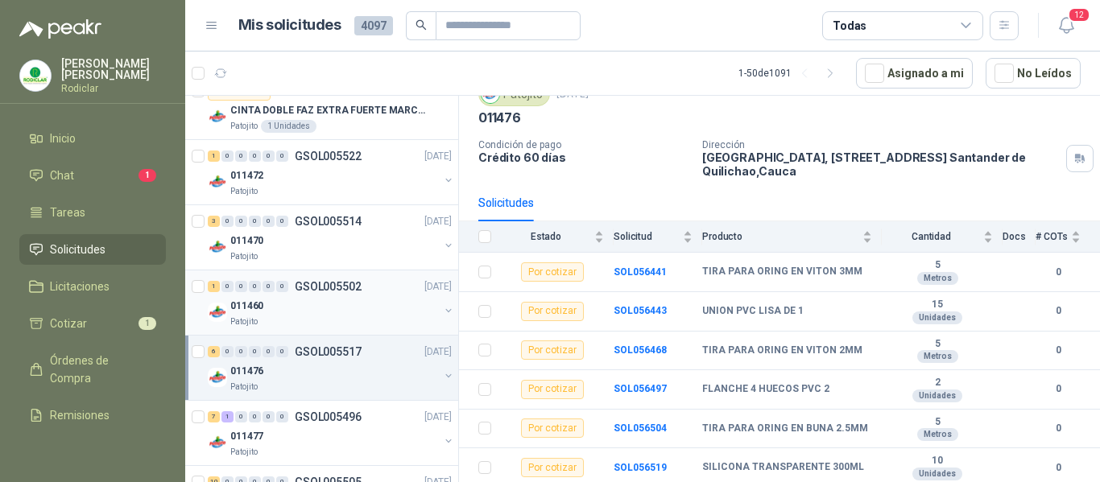
scroll to position [966, 0]
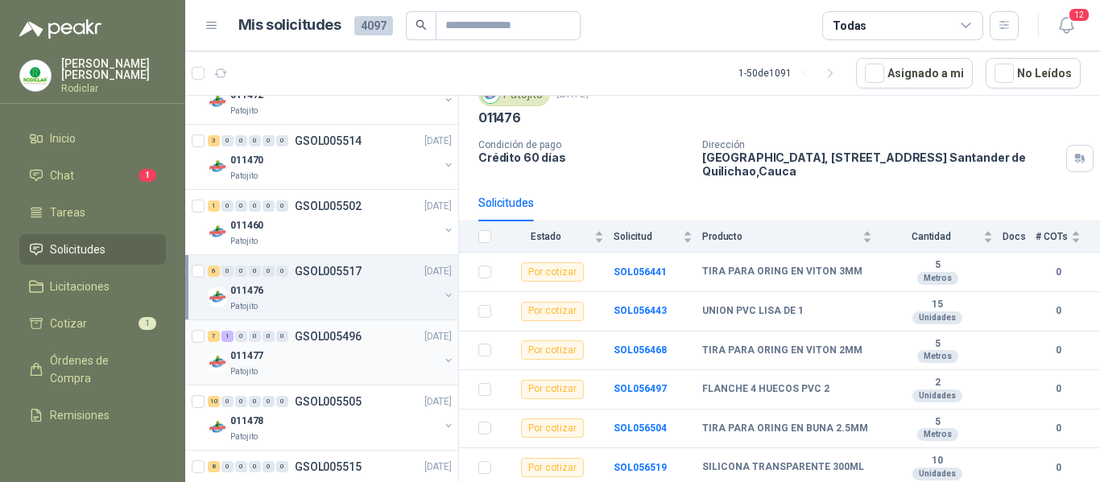
click at [356, 357] on div "011477" at bounding box center [334, 355] width 209 height 19
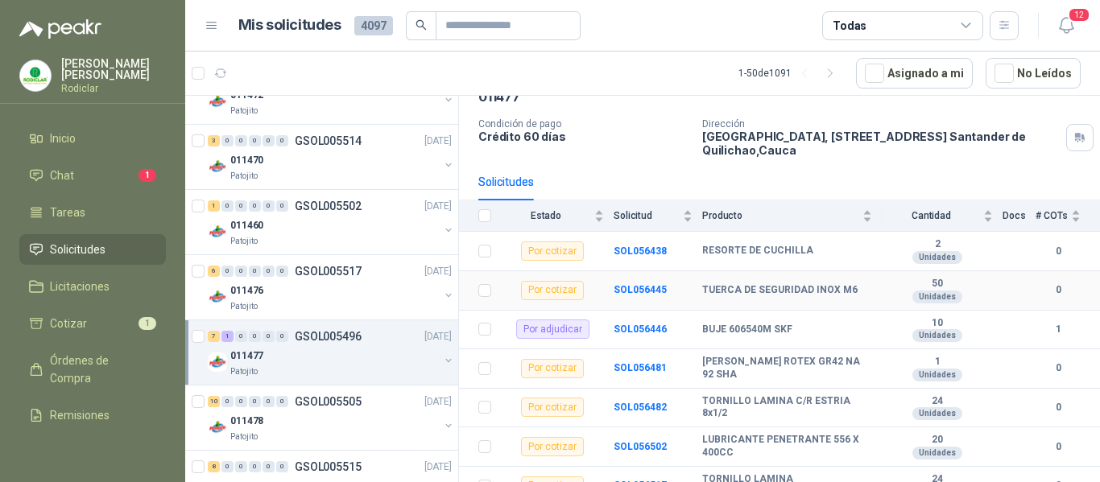
scroll to position [147, 0]
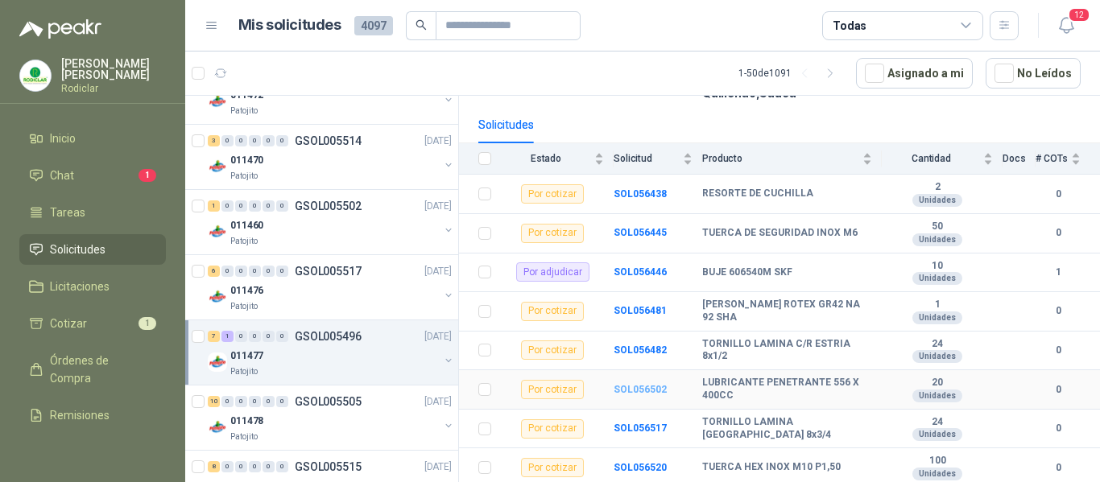
click at [650, 388] on b "SOL056502" at bounding box center [640, 389] width 53 height 11
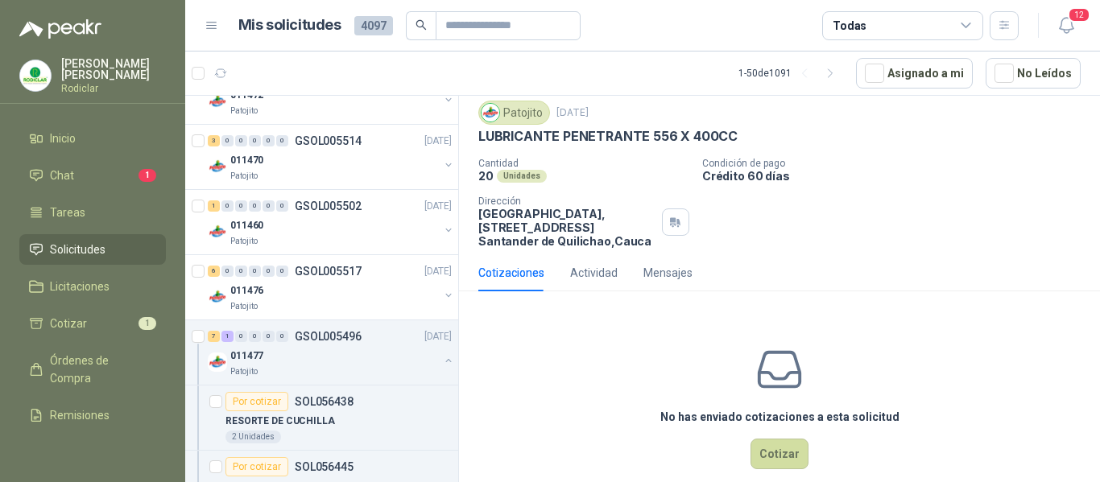
scroll to position [70, 0]
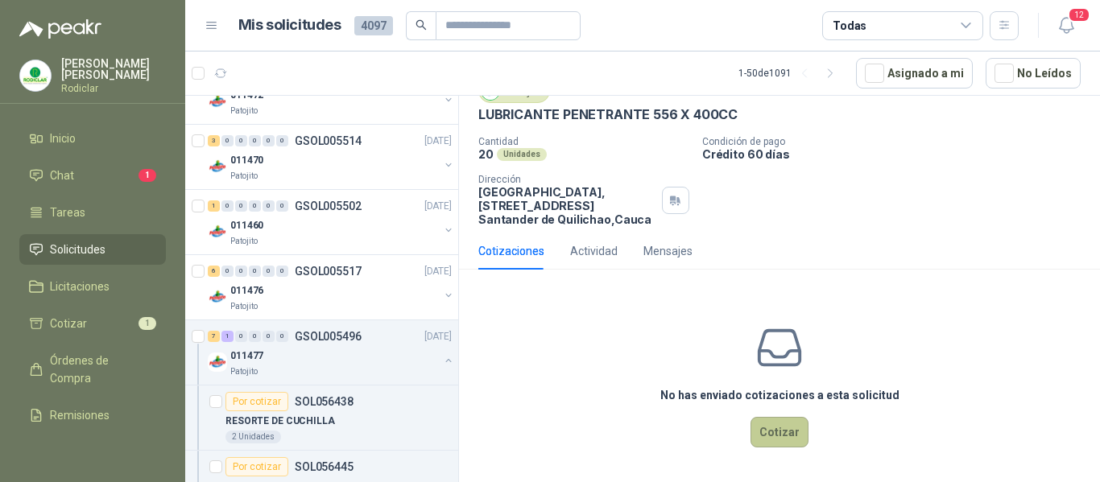
click at [764, 431] on button "Cotizar" at bounding box center [779, 432] width 58 height 31
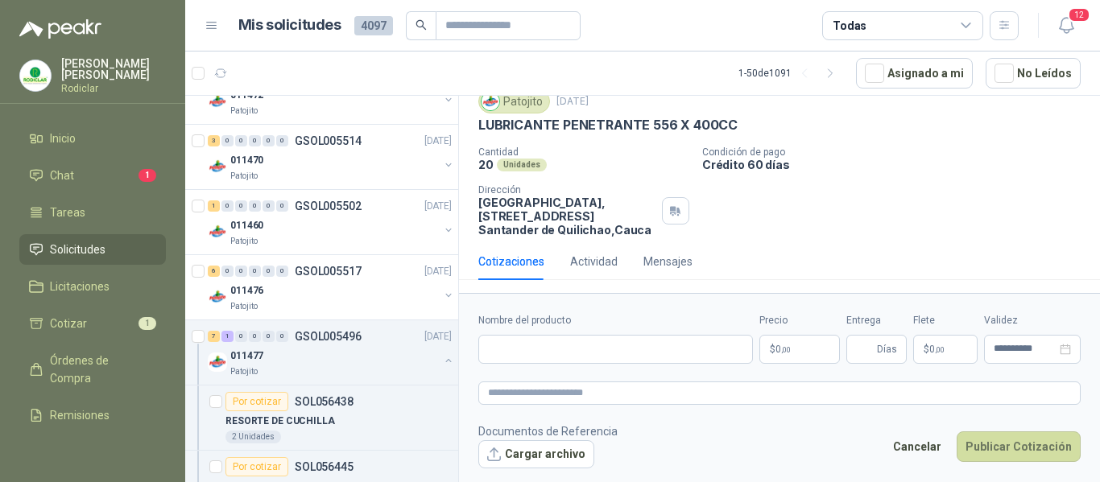
scroll to position [59, 0]
drag, startPoint x: 479, startPoint y: 124, endPoint x: 739, endPoint y: 126, distance: 260.1
click at [739, 126] on div "LUBRICANTE PENETRANTE 556 X 400CC" at bounding box center [779, 125] width 602 height 17
copy p "LUBRICANTE PENETRANTE 556 X 400CC"
click at [516, 353] on input "Nombre del producto" at bounding box center [615, 349] width 275 height 29
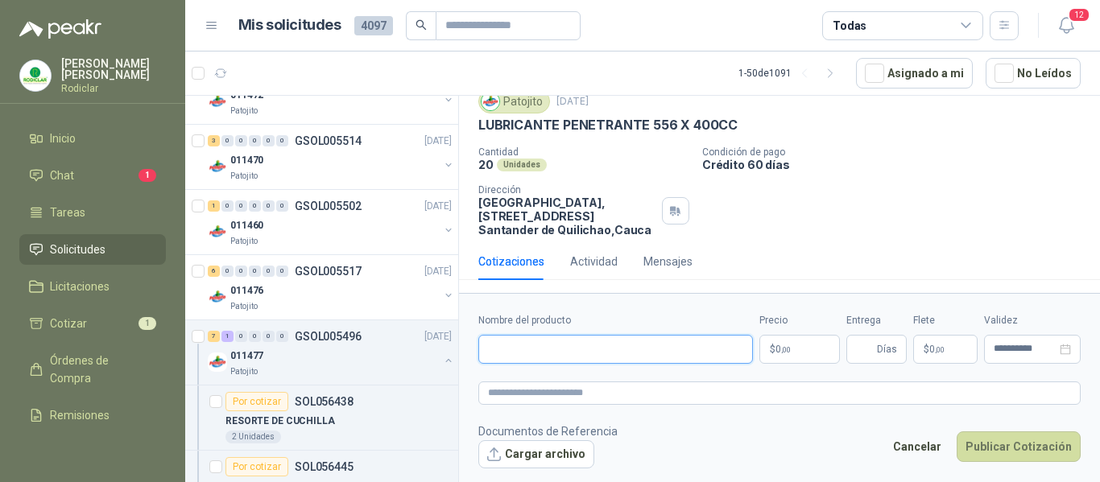
paste input "**********"
type input "**********"
click at [533, 395] on textarea at bounding box center [779, 393] width 602 height 23
paste textarea "**********"
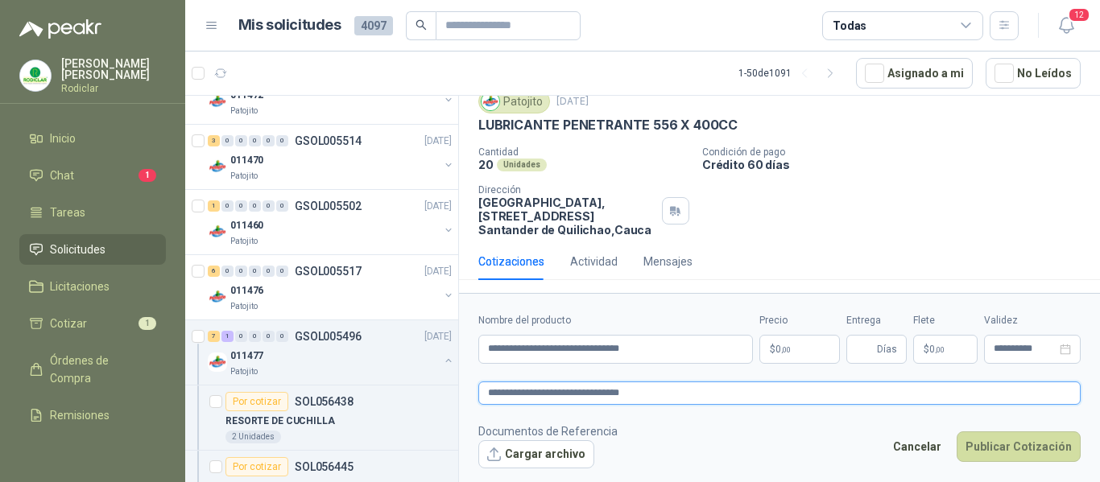
type textarea "**********"
click at [819, 355] on p "$ 0 ,00" at bounding box center [799, 349] width 81 height 29
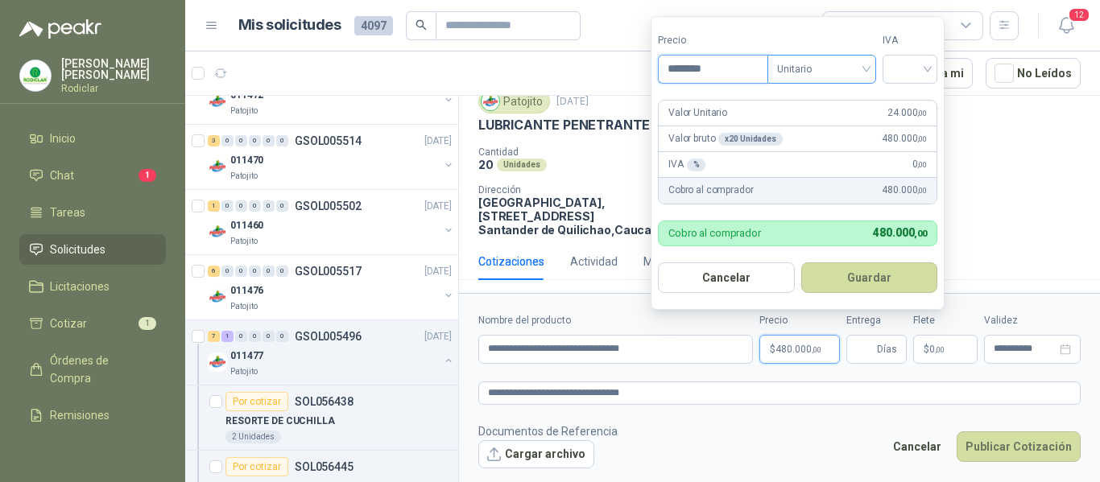
click at [840, 68] on span "Unitario" at bounding box center [821, 69] width 89 height 24
type input "********"
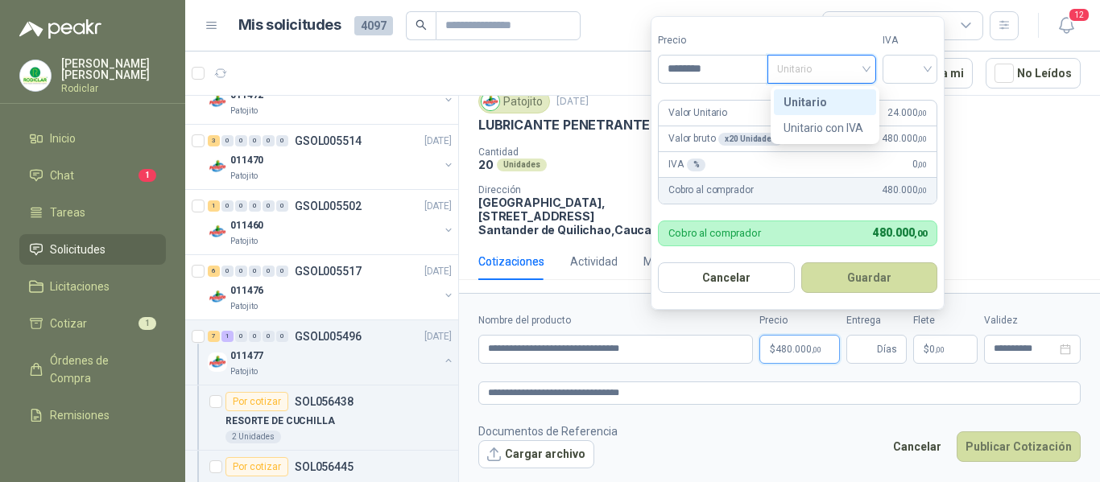
drag, startPoint x: 826, startPoint y: 101, endPoint x: 865, endPoint y: 91, distance: 40.0
click at [825, 101] on div "Unitario" at bounding box center [824, 102] width 83 height 18
click at [910, 72] on input "search" at bounding box center [909, 68] width 35 height 24
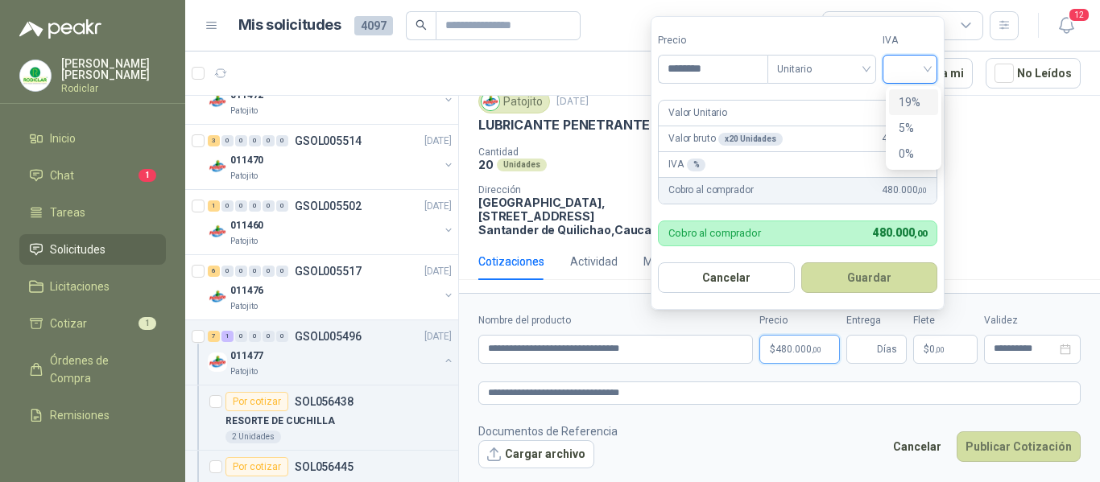
click at [914, 104] on div "19%" at bounding box center [914, 102] width 30 height 18
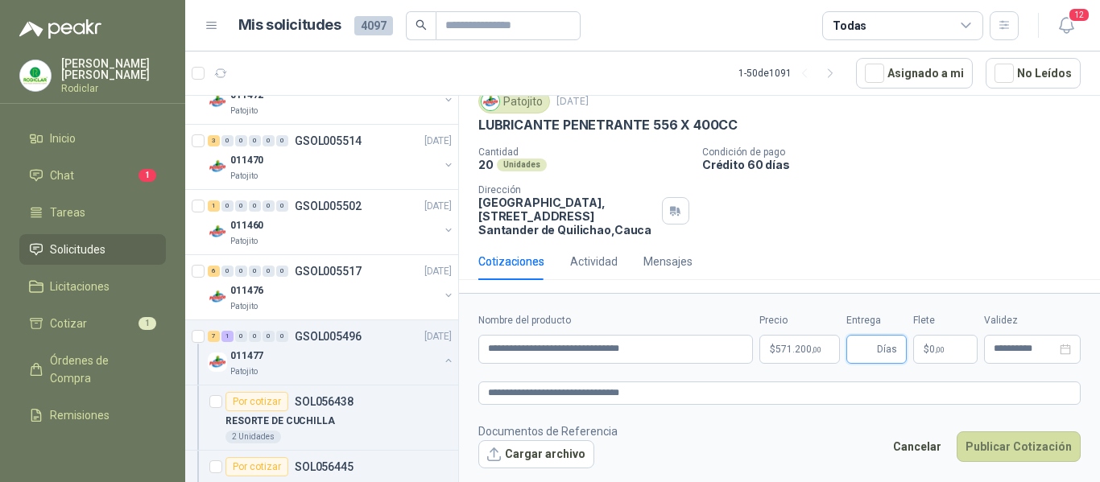
click at [871, 349] on input "Entrega" at bounding box center [865, 349] width 18 height 27
type input "*"
click at [991, 433] on button "Publicar Cotización" at bounding box center [1019, 447] width 124 height 31
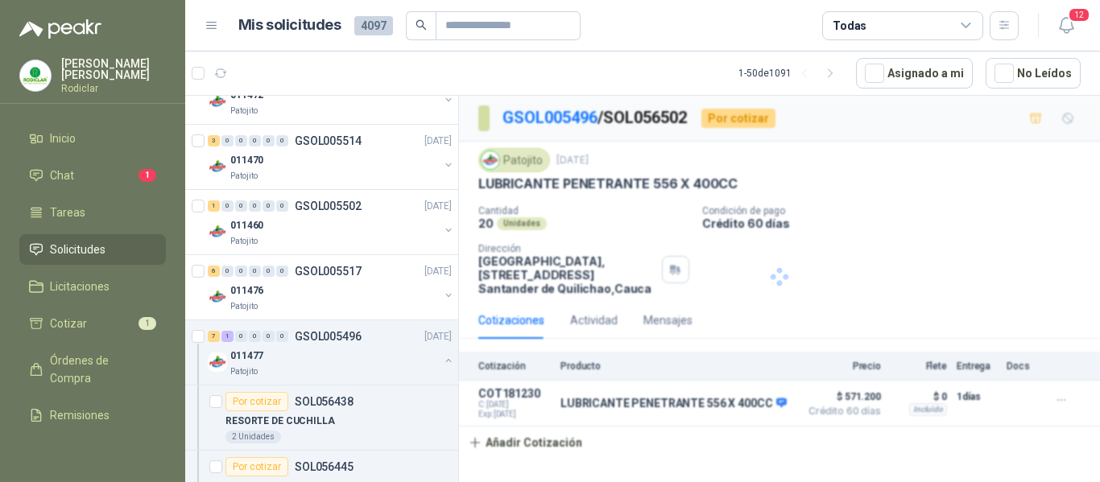
scroll to position [0, 0]
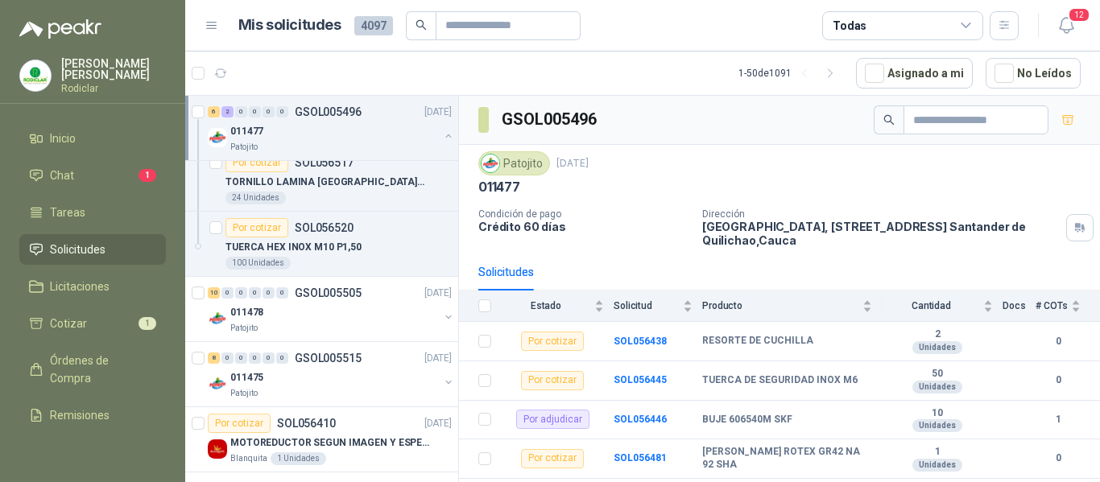
scroll to position [1610, 0]
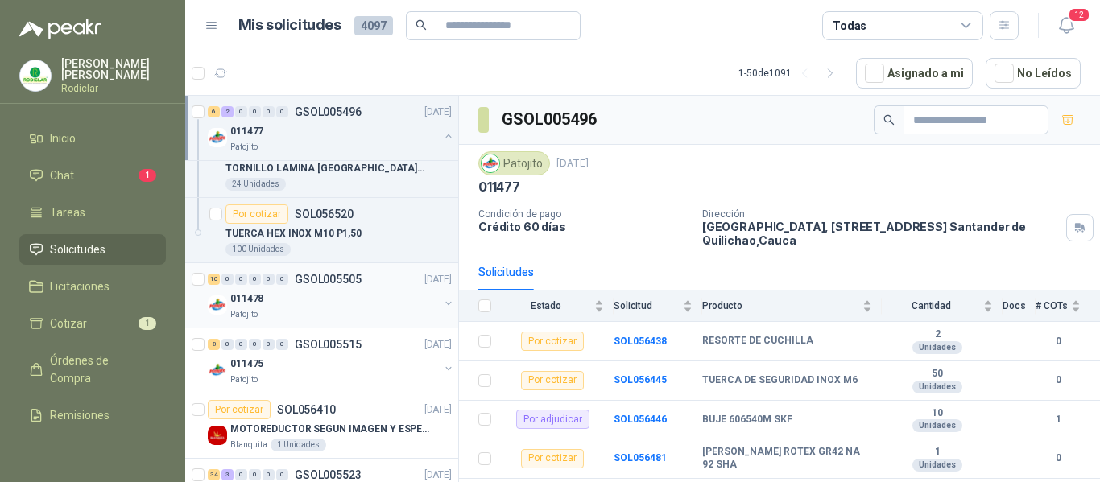
click at [335, 312] on div "Patojito" at bounding box center [334, 314] width 209 height 13
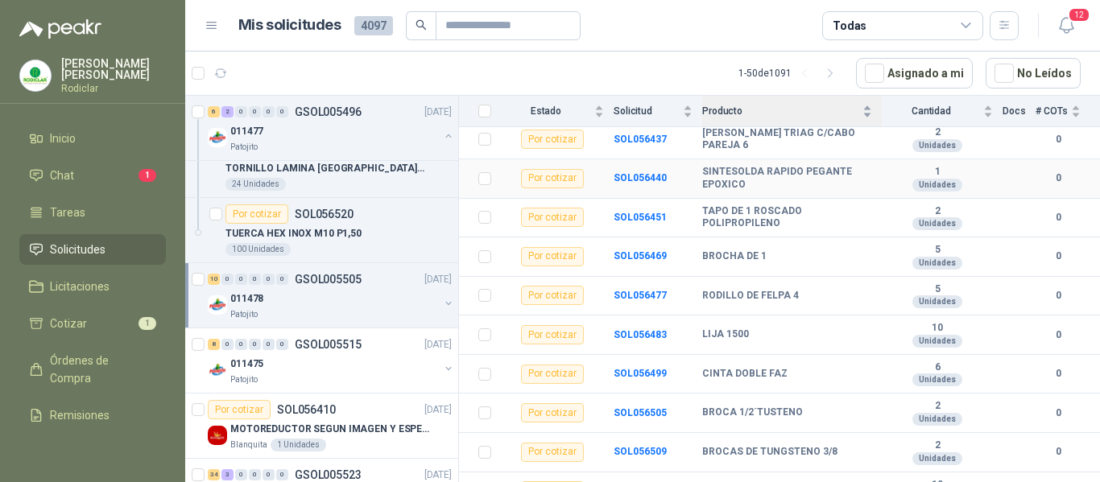
scroll to position [225, 0]
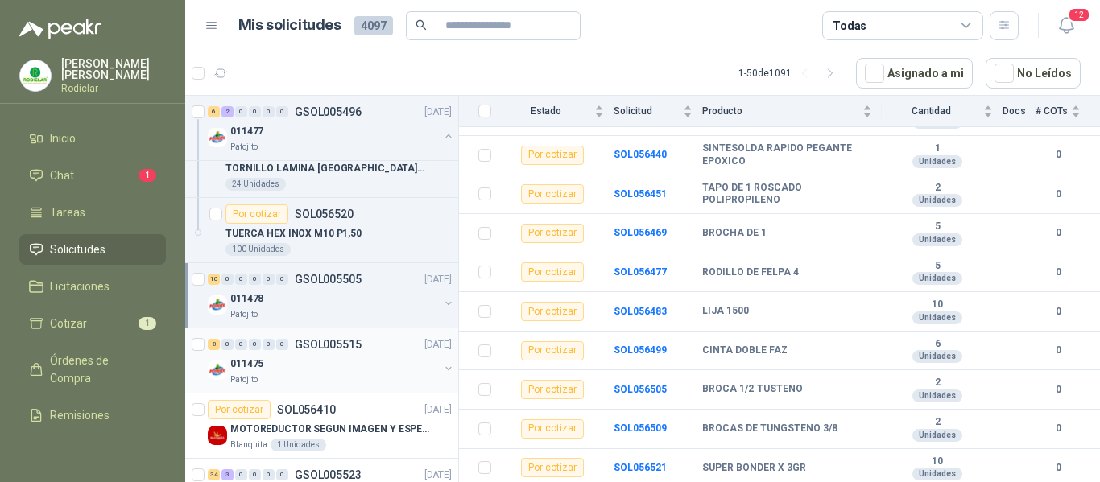
click at [365, 362] on div "011475" at bounding box center [334, 363] width 209 height 19
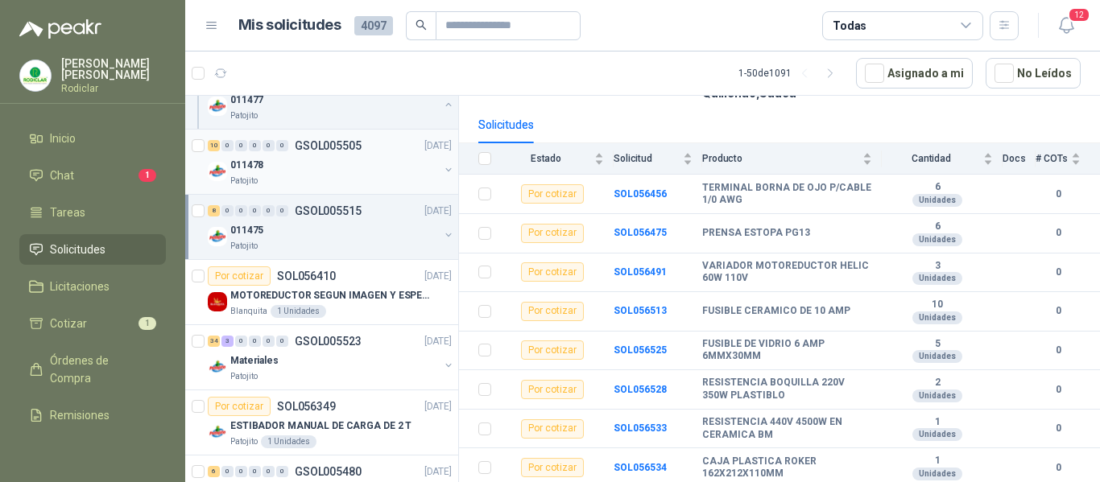
scroll to position [1771, 0]
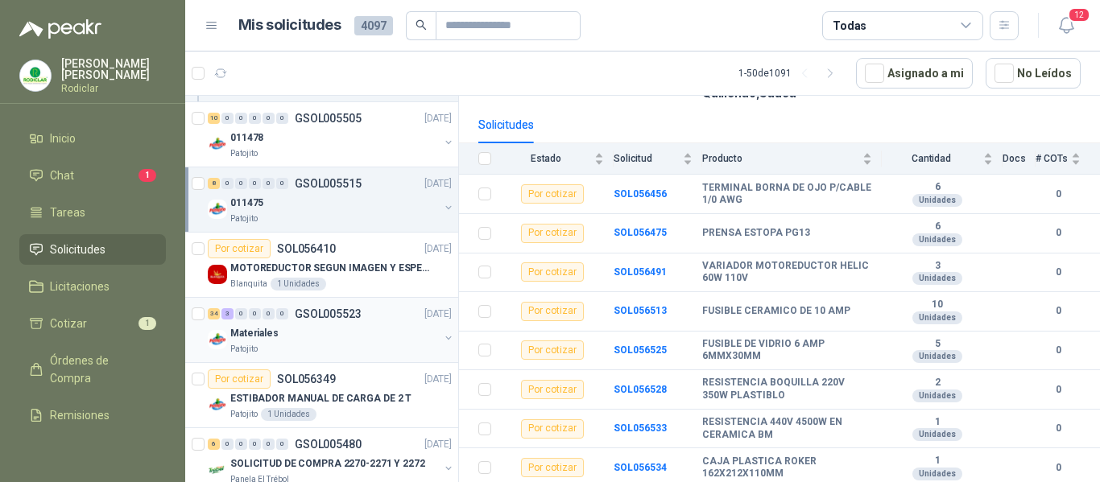
click at [338, 339] on div "Materiales" at bounding box center [334, 333] width 209 height 19
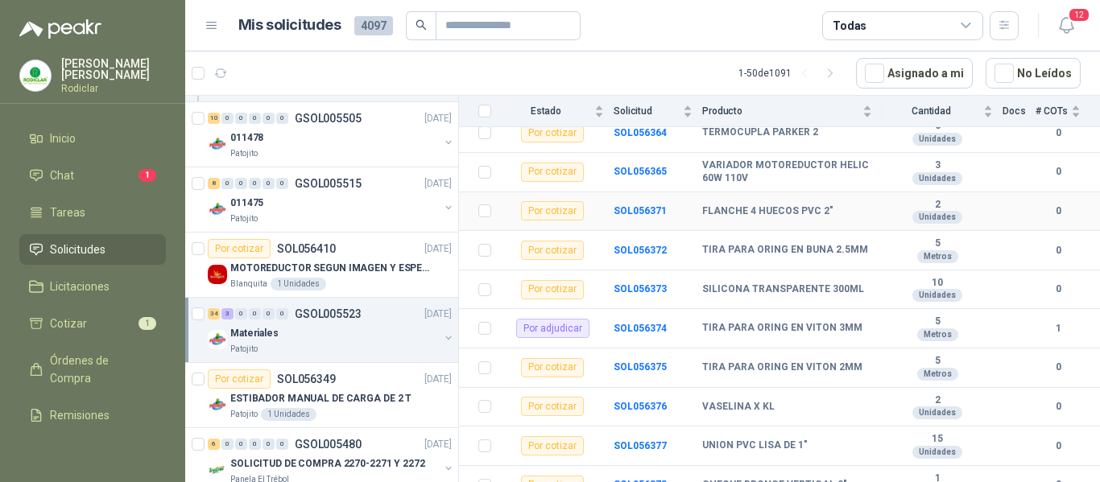
scroll to position [483, 0]
click at [629, 366] on b "SOL056375" at bounding box center [640, 366] width 53 height 11
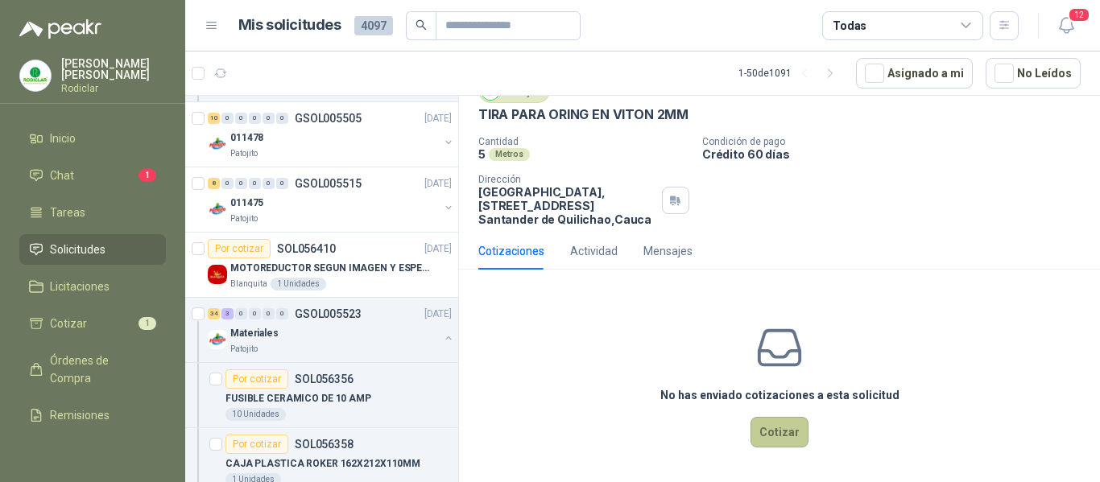
click at [777, 440] on button "Cotizar" at bounding box center [779, 432] width 58 height 31
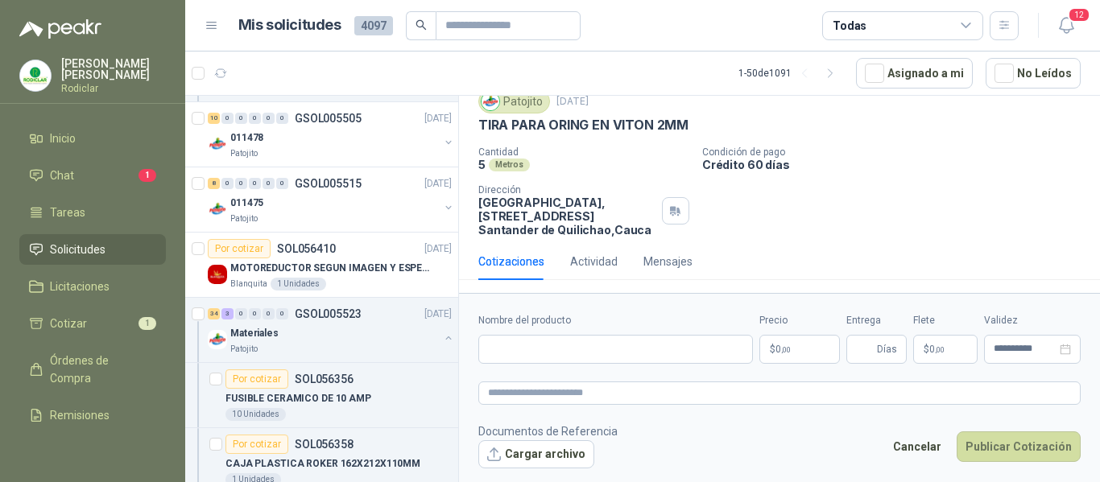
scroll to position [59, 0]
drag, startPoint x: 479, startPoint y: 125, endPoint x: 688, endPoint y: 126, distance: 208.6
click at [688, 126] on div "TIRA PARA ORING EN VITON 2MM" at bounding box center [779, 125] width 602 height 17
copy p "TIRA PARA ORING EN VITON 2MM"
click at [543, 345] on input "Nombre del producto" at bounding box center [615, 349] width 275 height 29
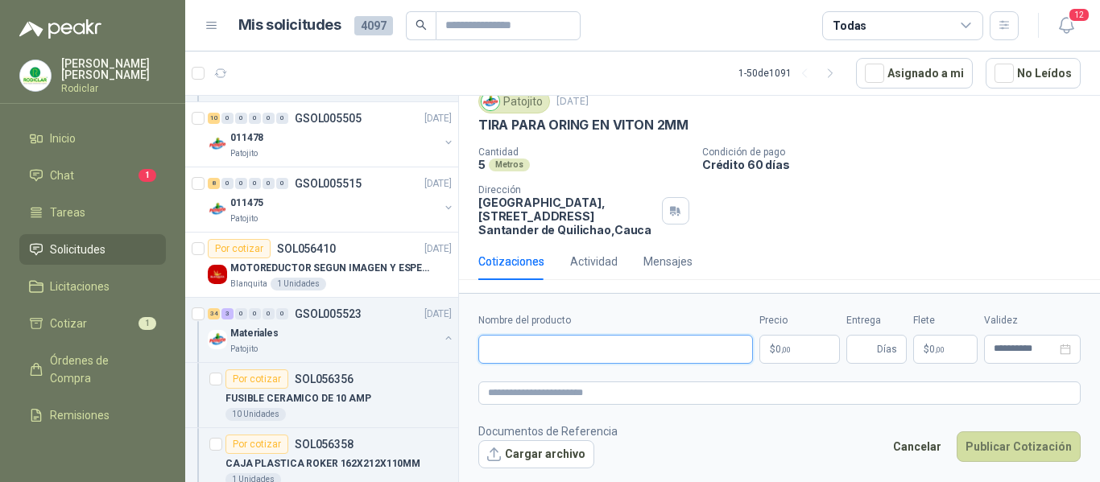
paste input "**********"
type input "**********"
click at [551, 390] on textarea at bounding box center [779, 393] width 602 height 23
paste textarea "**********"
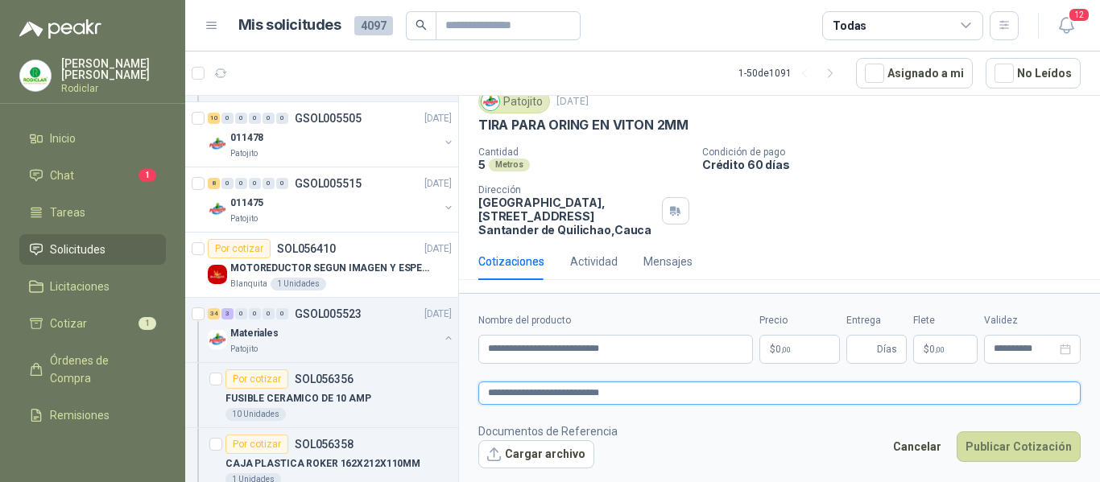
type textarea "**********"
click at [783, 349] on span ",00" at bounding box center [786, 349] width 10 height 9
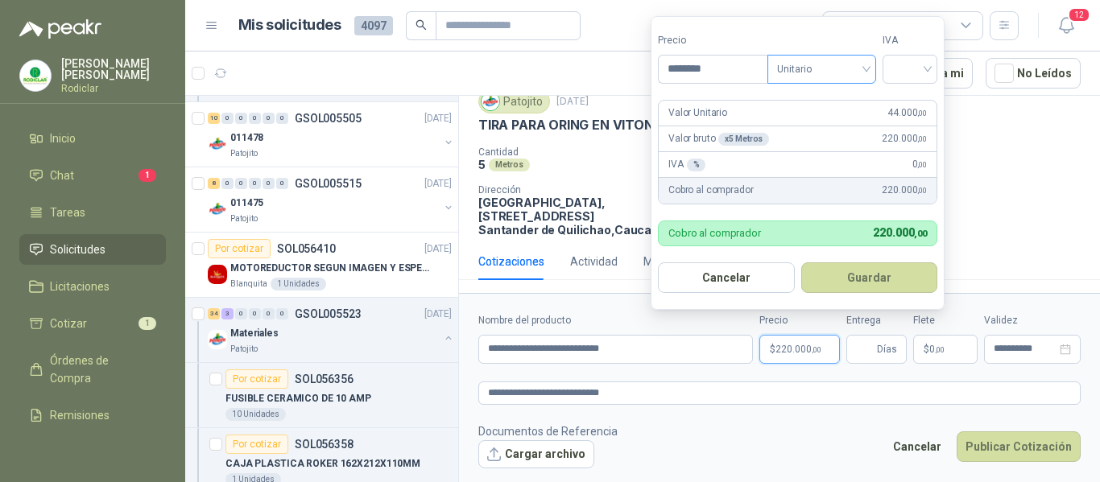
click at [854, 72] on span "Unitario" at bounding box center [821, 69] width 89 height 24
type input "********"
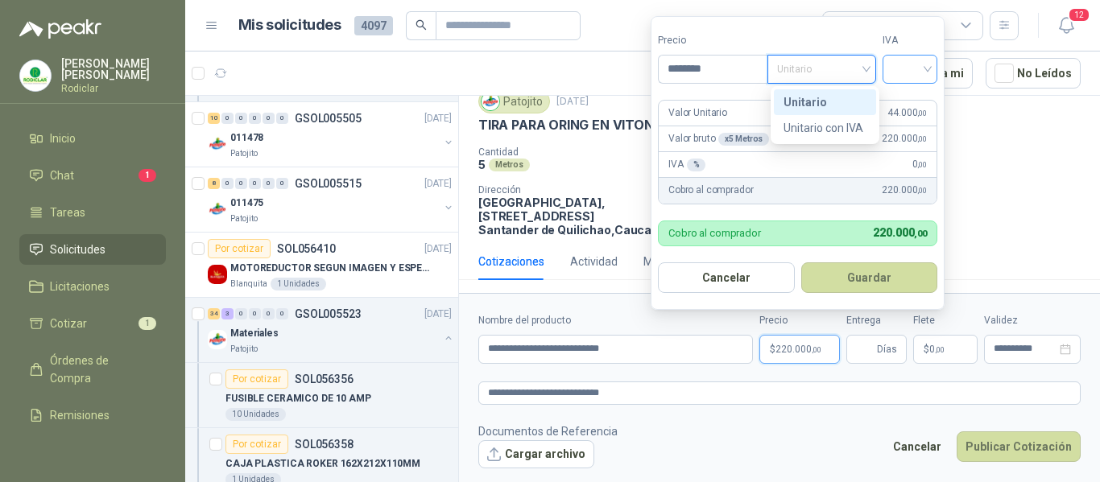
drag, startPoint x: 814, startPoint y: 104, endPoint x: 906, endPoint y: 72, distance: 97.0
click at [830, 100] on div "Unitario" at bounding box center [824, 102] width 83 height 18
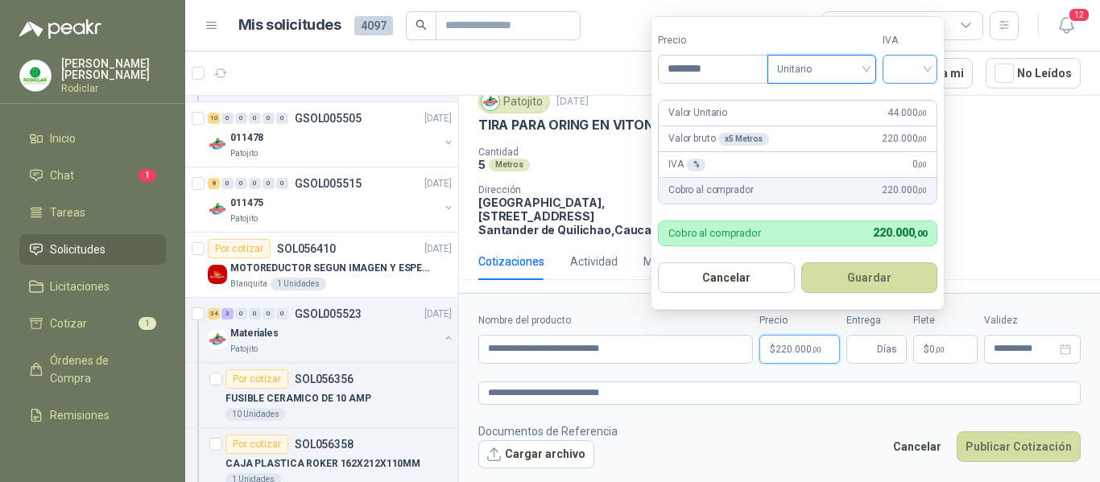
click at [907, 71] on input "search" at bounding box center [909, 68] width 35 height 24
click at [906, 101] on div "19%" at bounding box center [914, 102] width 30 height 18
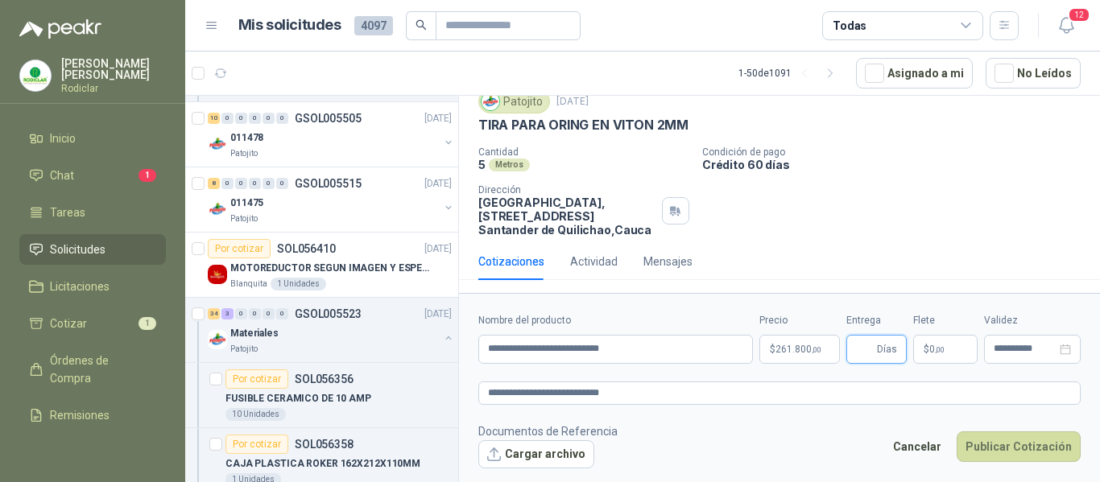
click at [858, 349] on input "Entrega" at bounding box center [865, 349] width 18 height 27
type input "*"
click at [998, 453] on button "Publicar Cotización" at bounding box center [1019, 447] width 124 height 31
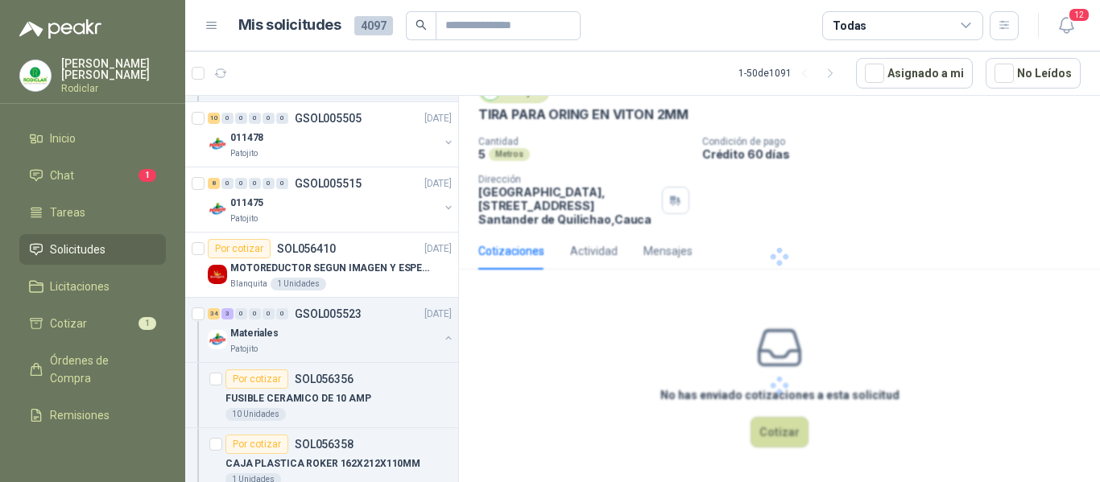
scroll to position [0, 0]
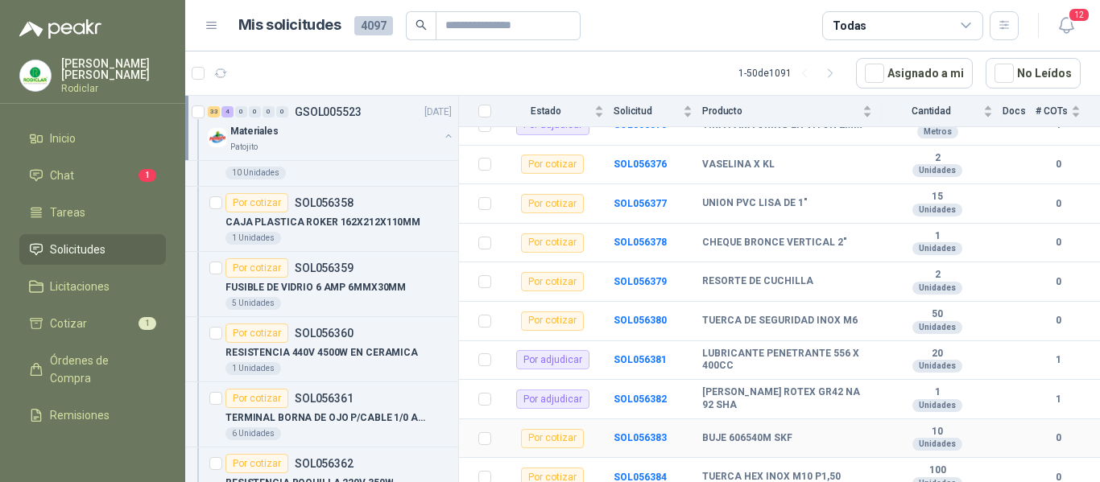
scroll to position [805, 0]
